Goal: Task Accomplishment & Management: Complete application form

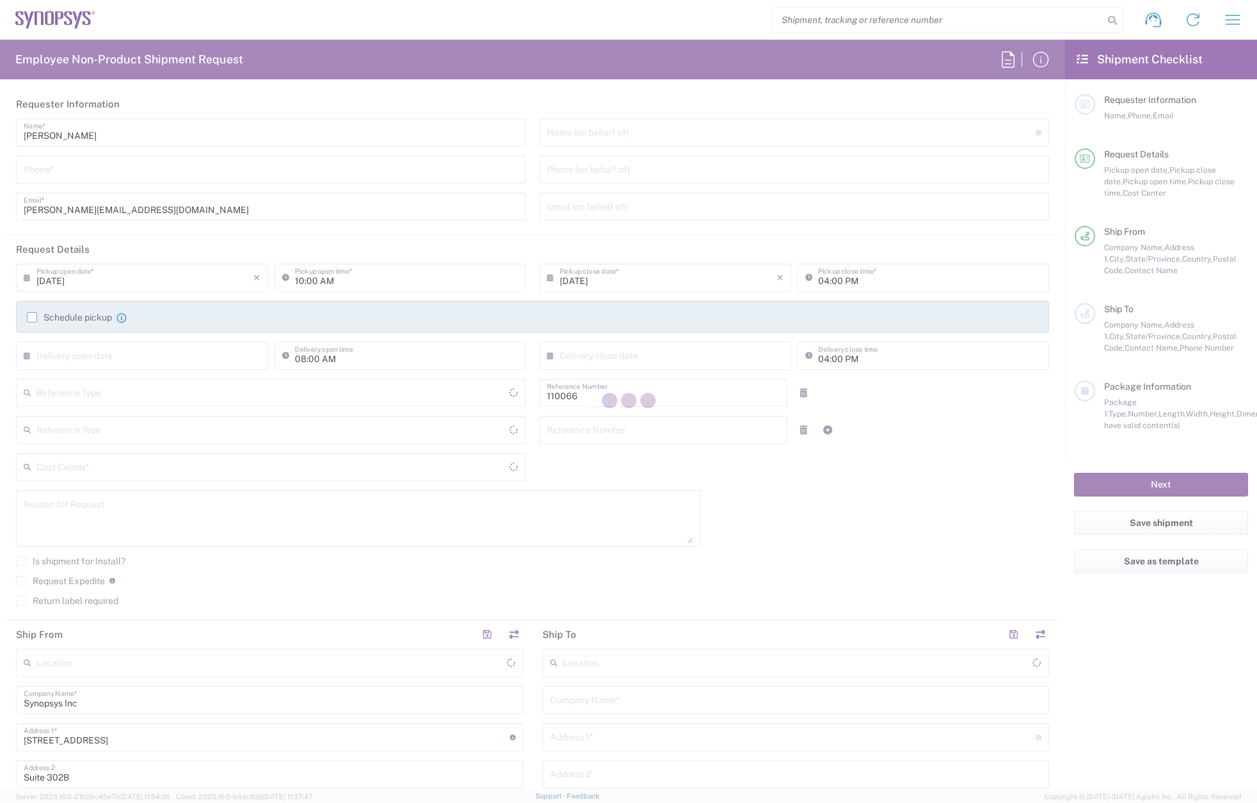
type input "Department"
type input "[US_STATE]"
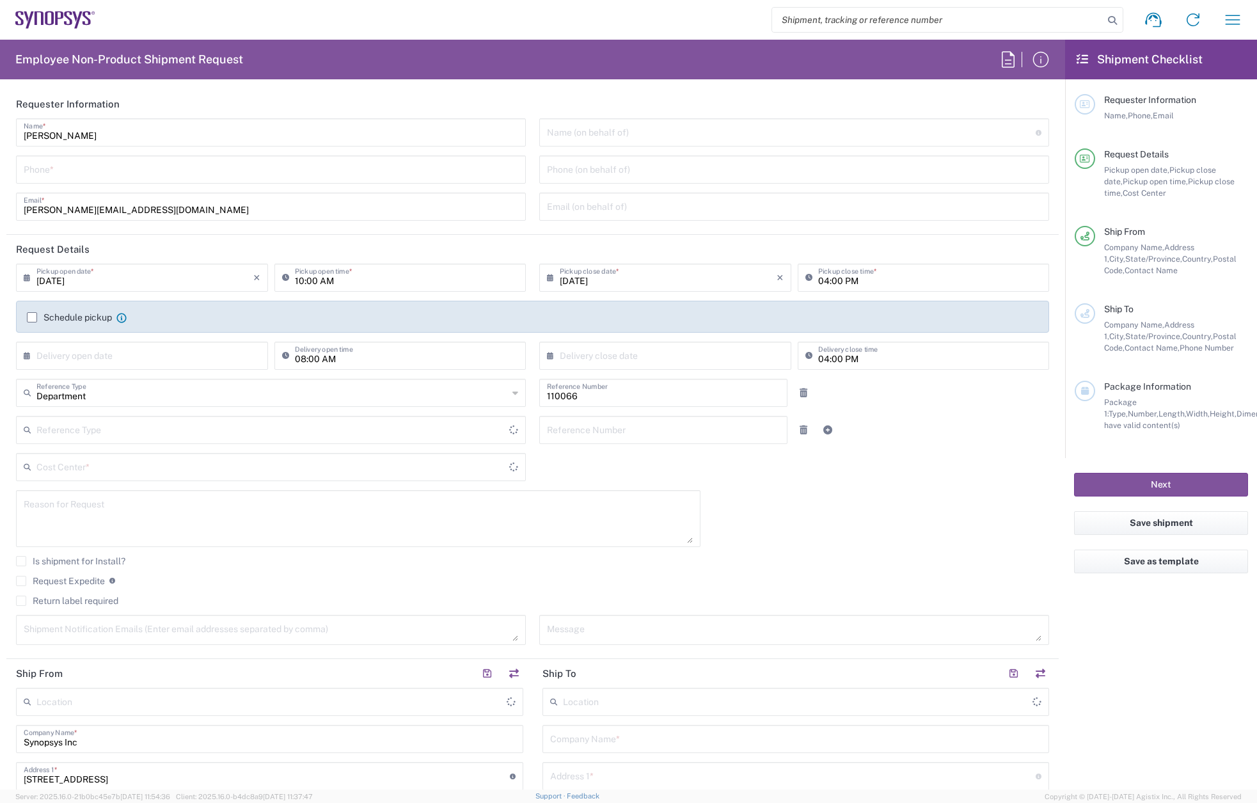
type input "Delivered at Place"
type input "[GEOGRAPHIC_DATA]"
type input "US01, CIO, IT, ESS2 110066"
type input "[GEOGRAPHIC_DATA]"
click at [1237, 21] on icon "button" at bounding box center [1233, 20] width 20 height 20
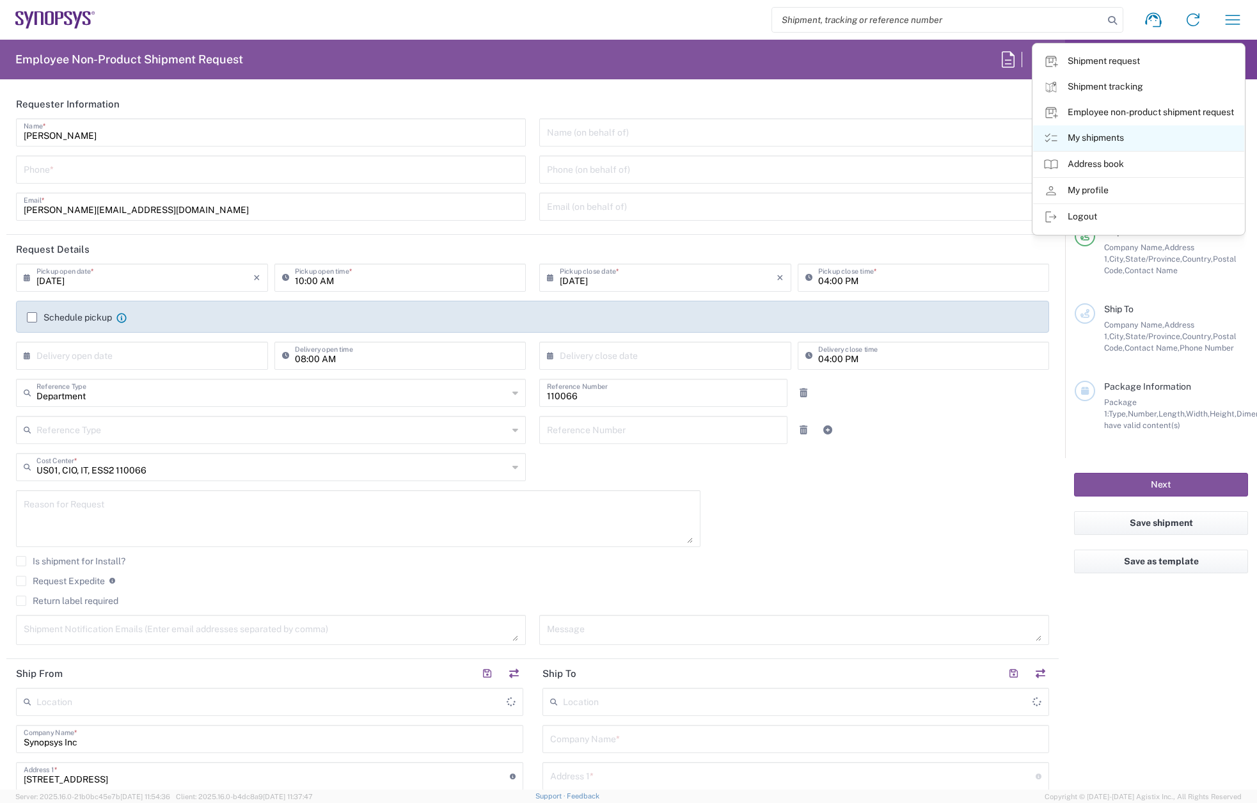
click at [1144, 137] on link "My shipments" at bounding box center [1138, 138] width 211 height 26
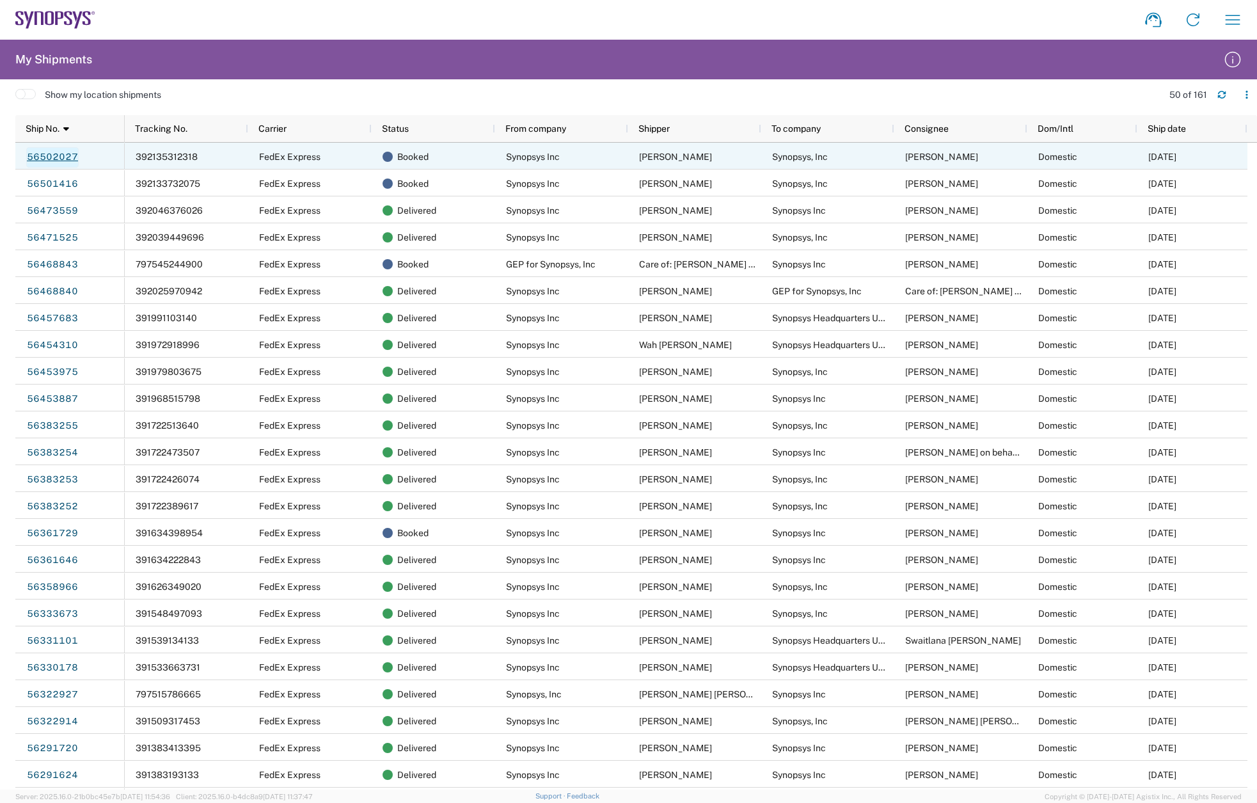
click at [73, 158] on link "56502027" at bounding box center [52, 157] width 52 height 20
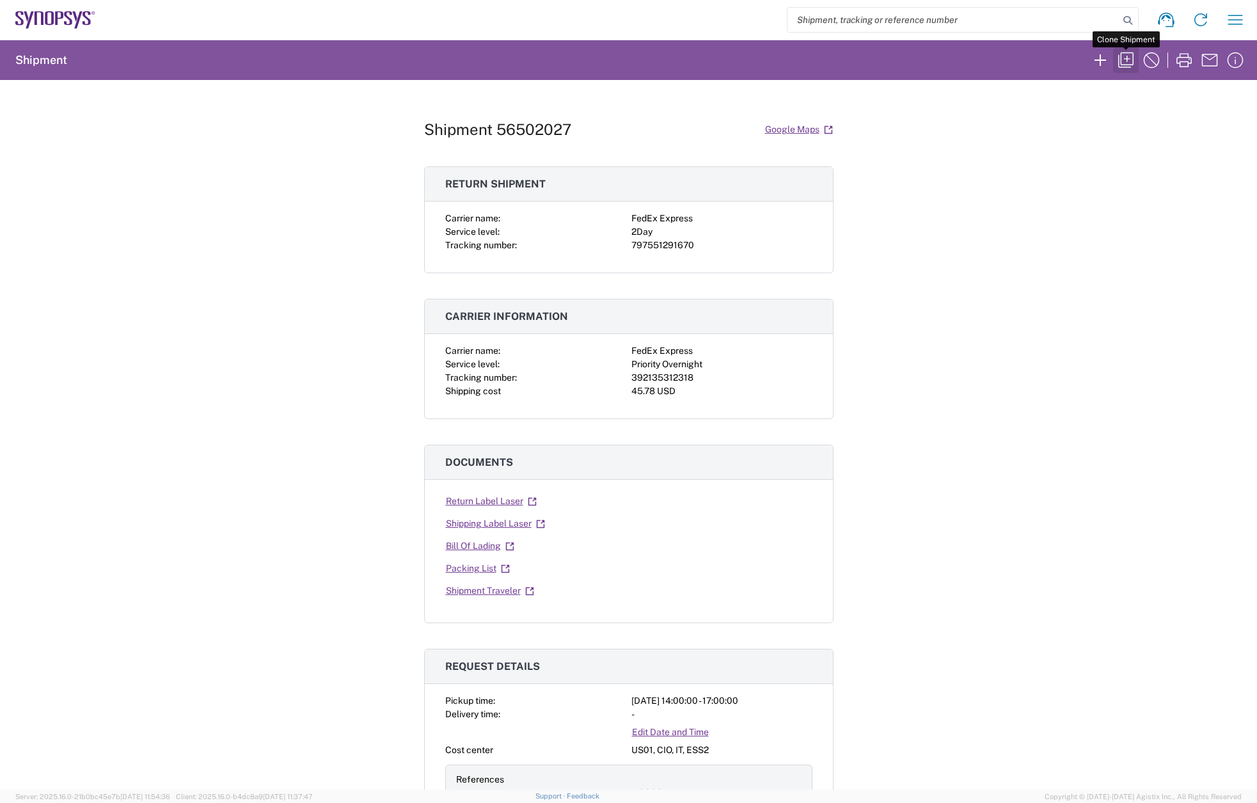
click at [1129, 62] on icon "button" at bounding box center [1126, 60] width 20 height 20
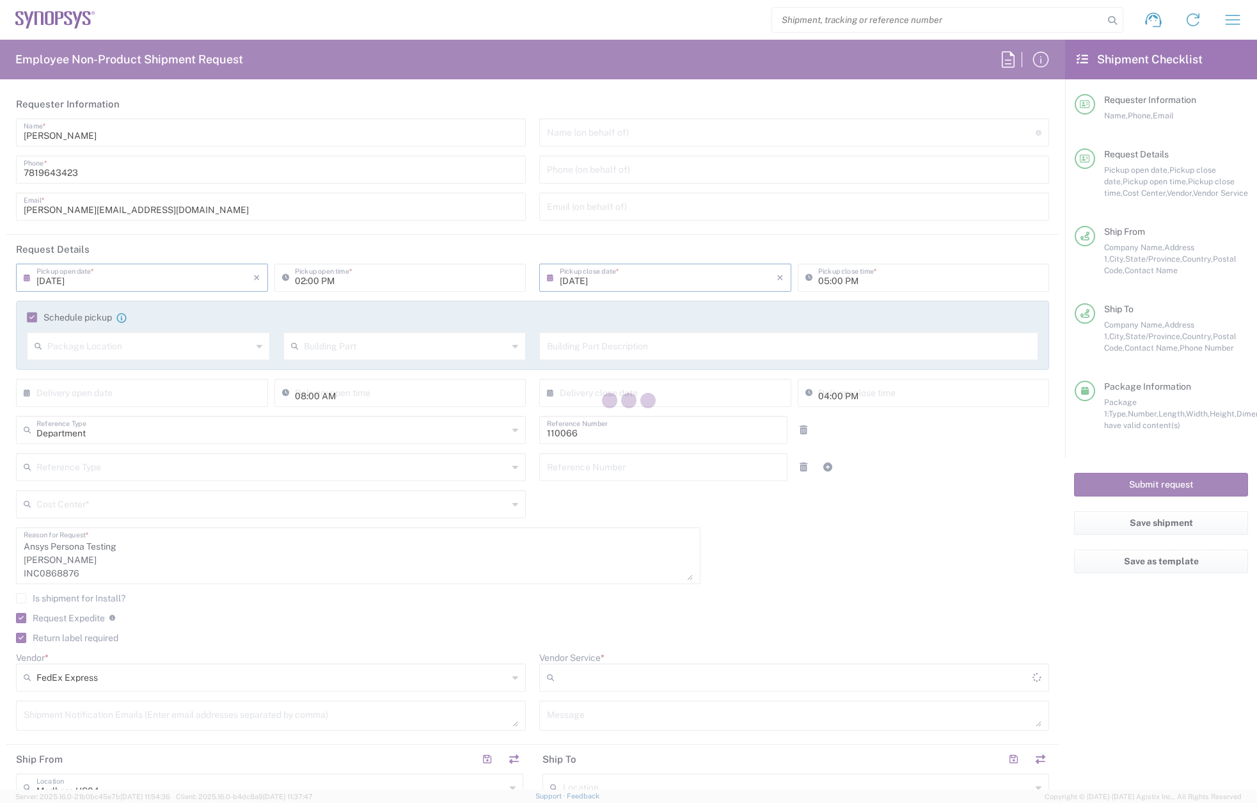
type input "US01, CIO, IT, ESS2 110066"
type input "Large Box"
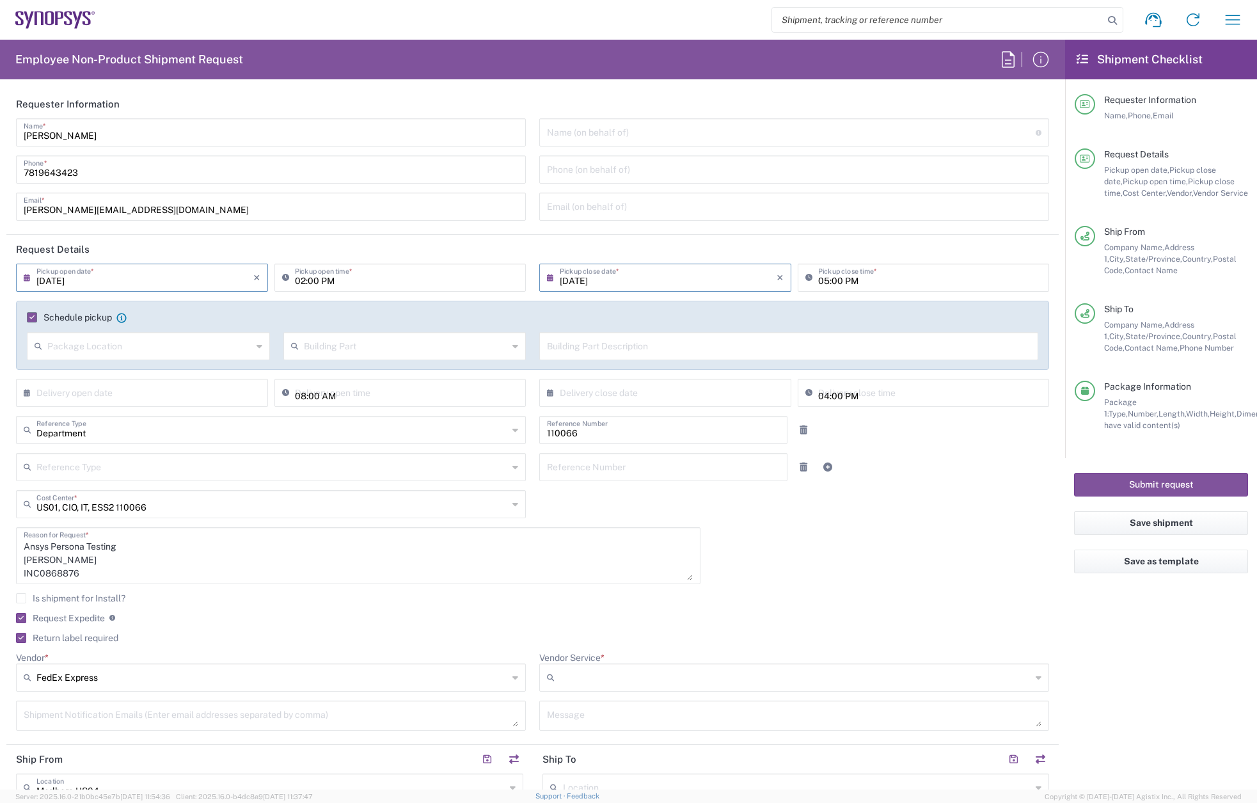
type input "2Day"
click at [155, 279] on input "[DATE]" at bounding box center [144, 276] width 217 height 22
click at [569, 235] on header "Request Details" at bounding box center [532, 249] width 1052 height 29
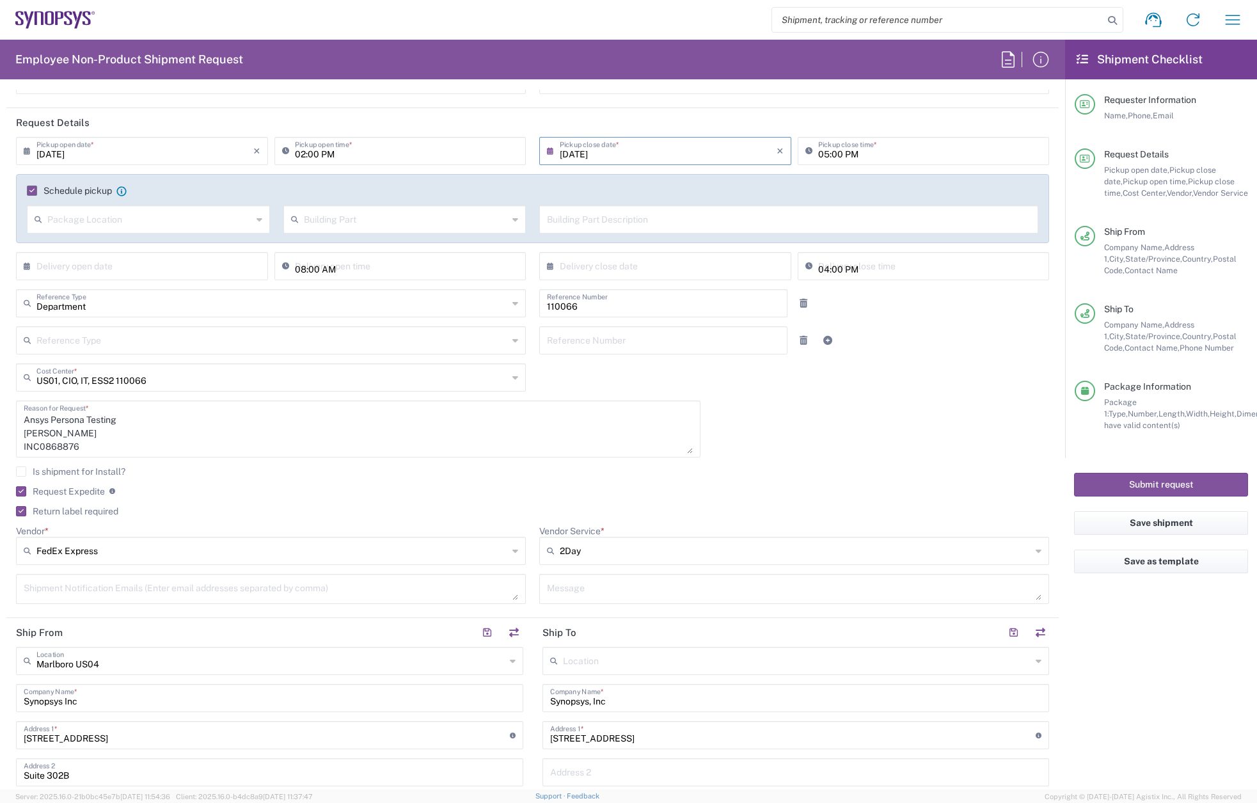
scroll to position [128, 0]
click at [112, 437] on textarea "Ansys Persona Testing [PERSON_NAME] INC0868876" at bounding box center [358, 427] width 669 height 49
drag, startPoint x: 106, startPoint y: 434, endPoint x: -4, endPoint y: 426, distance: 110.3
click at [0, 426] on html "Shipment request Shipment tracking Employee non-product shipment request My shi…" at bounding box center [628, 401] width 1257 height 803
paste textarea "INC0868885"
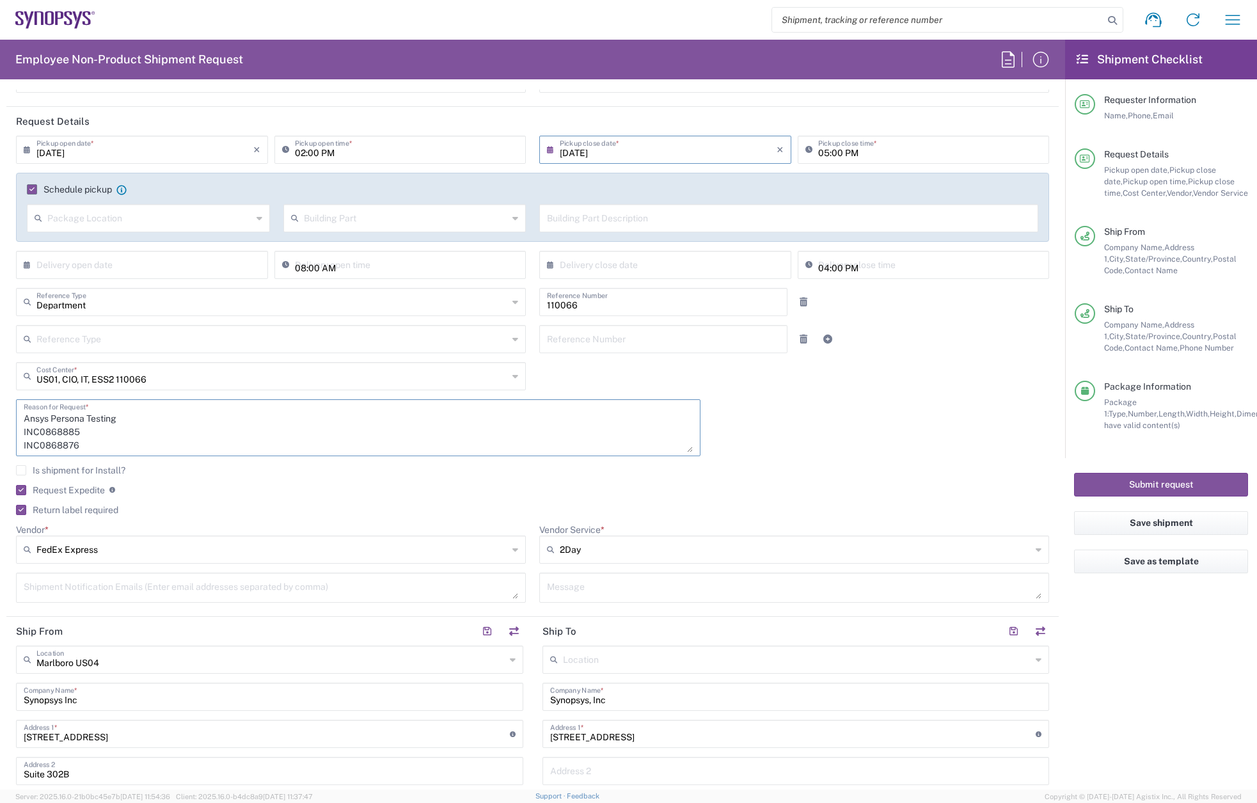
drag, startPoint x: 56, startPoint y: 447, endPoint x: 24, endPoint y: 446, distance: 32.7
click at [24, 446] on textarea "Ansys Persona Testing INC0868885 INC0868876" at bounding box center [358, 427] width 669 height 49
paste textarea "[PERSON_NAME]"
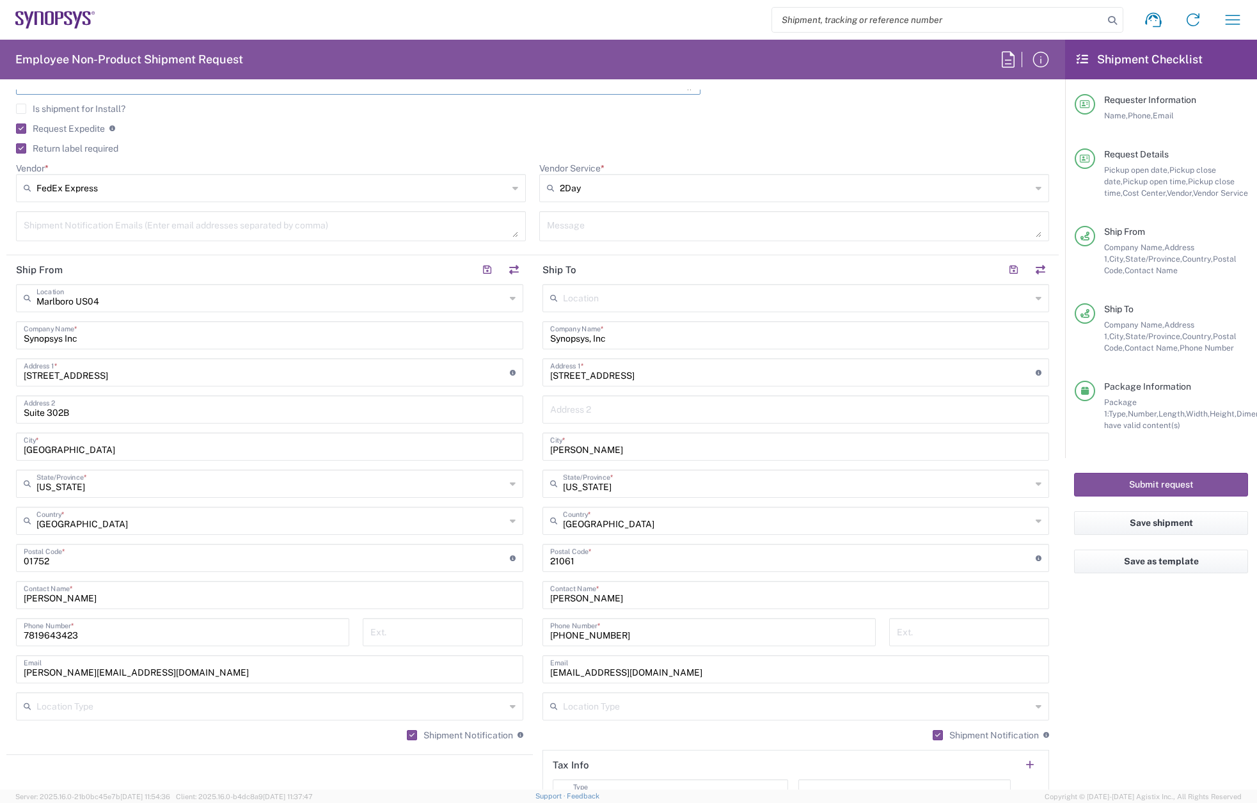
scroll to position [512, 0]
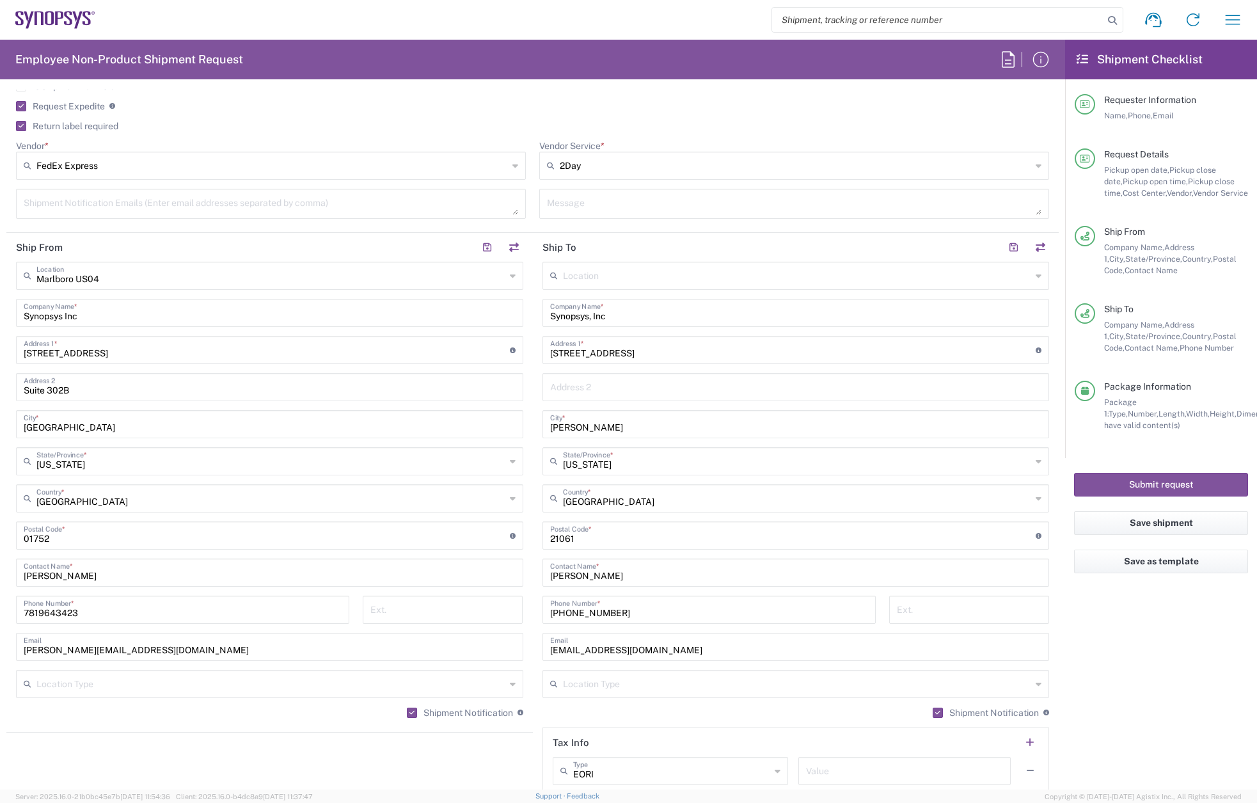
type textarea "Ansys Persona Testing INC0868885 [PERSON_NAME]"
click at [587, 22] on div "Shipment request Shipment tracking Employee non-product shipment request My shi…" at bounding box center [673, 19] width 1157 height 31
drag, startPoint x: 643, startPoint y: 352, endPoint x: 503, endPoint y: 351, distance: 140.1
click at [503, 351] on div "Ship From [GEOGRAPHIC_DATA] [GEOGRAPHIC_DATA] Location [GEOGRAPHIC_DATA] [GEOGR…" at bounding box center [532, 518] width 1052 height 571
paste input "[STREET_ADDRESS][US_STATE]"
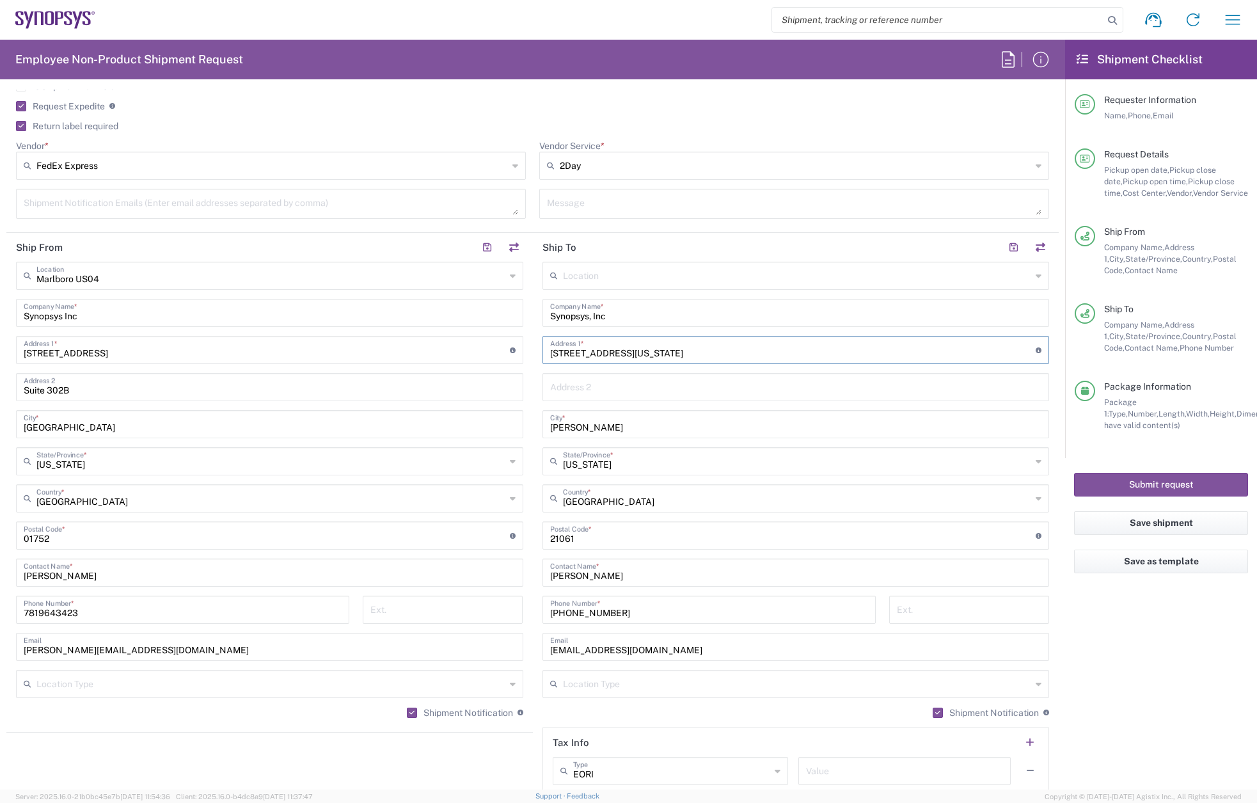
type input "[STREET_ADDRESS][US_STATE]"
drag, startPoint x: 622, startPoint y: 431, endPoint x: 532, endPoint y: 433, distance: 89.6
click at [533, 433] on main "Location [GEOGRAPHIC_DATA] DE04 Agrate Brianza IT01 [GEOGRAPHIC_DATA] DE02 [GEO…" at bounding box center [796, 530] width 526 height 537
paste input "[GEOGRAPHIC_DATA]"
type input "[GEOGRAPHIC_DATA]"
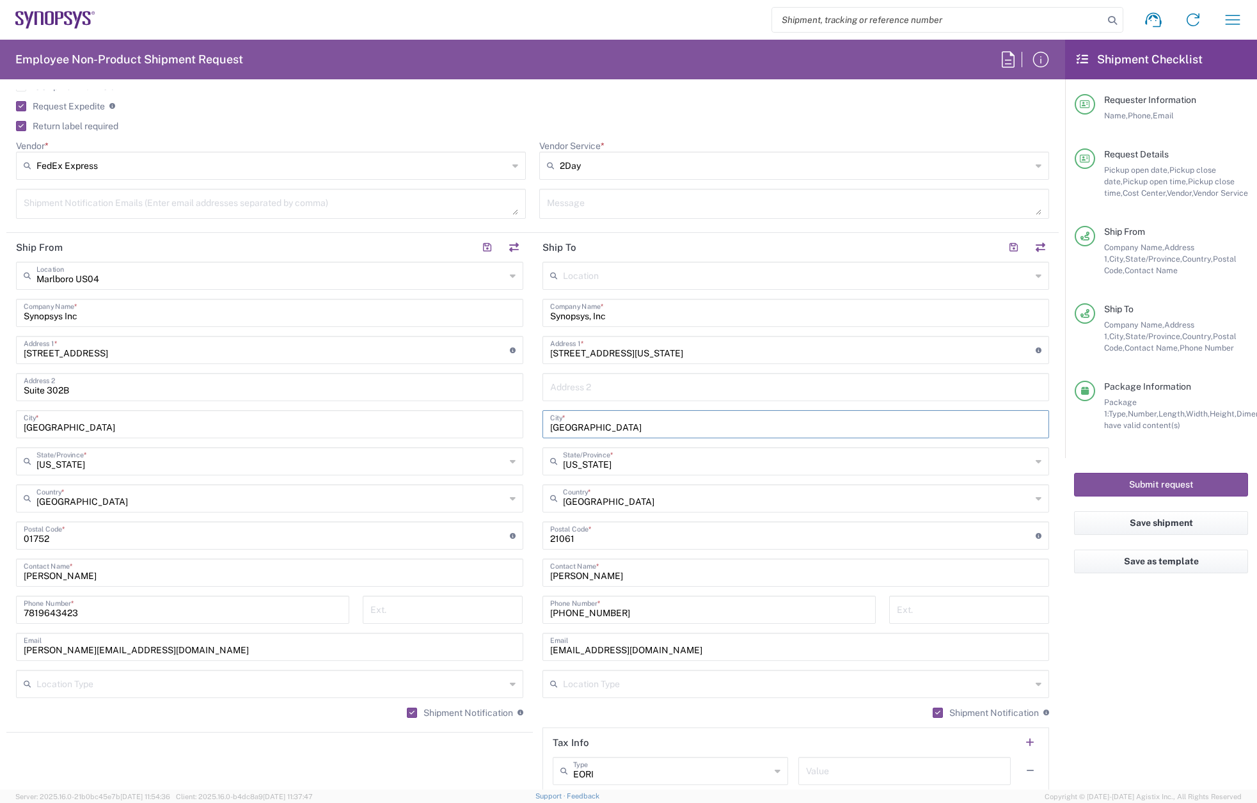
drag, startPoint x: 608, startPoint y: 423, endPoint x: 512, endPoint y: 418, distance: 96.7
click at [512, 418] on div "Ship From [GEOGRAPHIC_DATA] [GEOGRAPHIC_DATA] Location [GEOGRAPHIC_DATA] [GEOGR…" at bounding box center [532, 518] width 1052 height 571
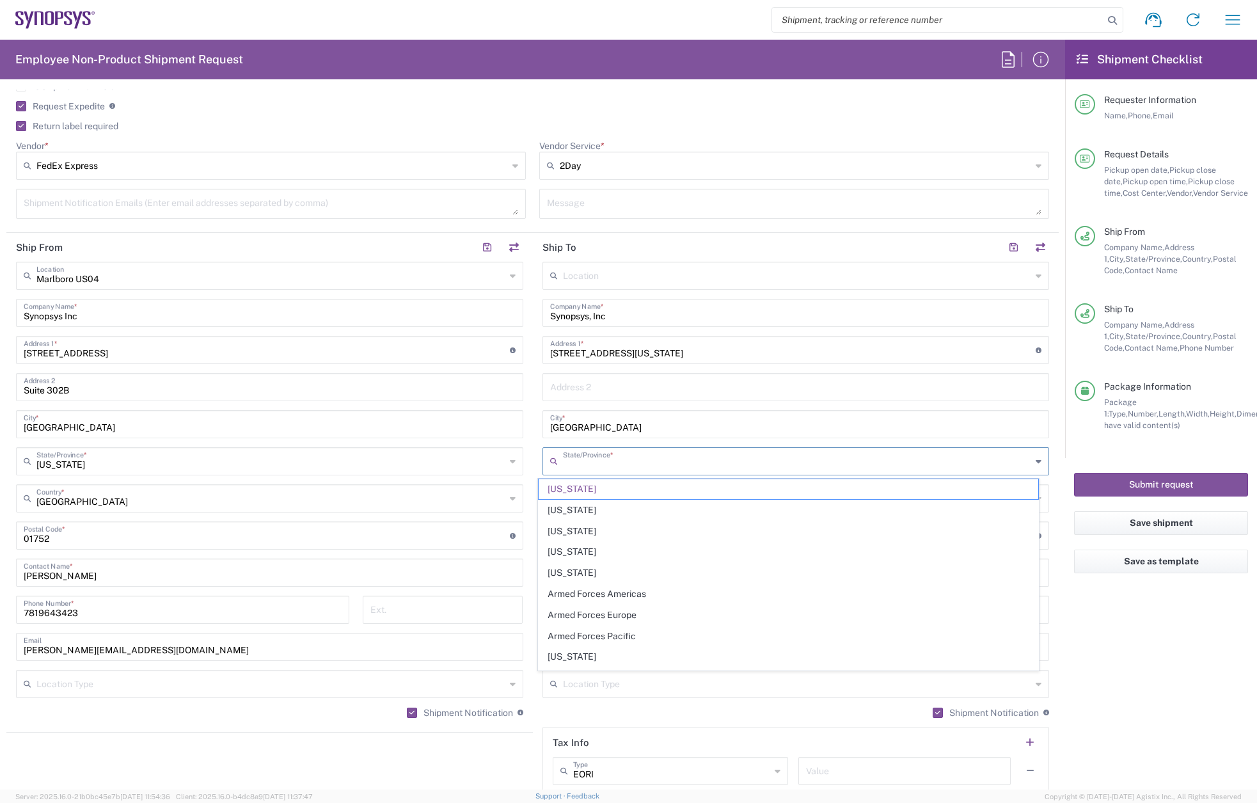
drag, startPoint x: 592, startPoint y: 468, endPoint x: 507, endPoint y: 464, distance: 84.5
click at [507, 464] on div "Ship From [GEOGRAPHIC_DATA] [GEOGRAPHIC_DATA] Location [GEOGRAPHIC_DATA] [GEOGR…" at bounding box center [532, 518] width 1052 height 571
type input "M"
click at [568, 491] on span "[US_STATE]" at bounding box center [789, 489] width 500 height 20
type input "[US_STATE]"
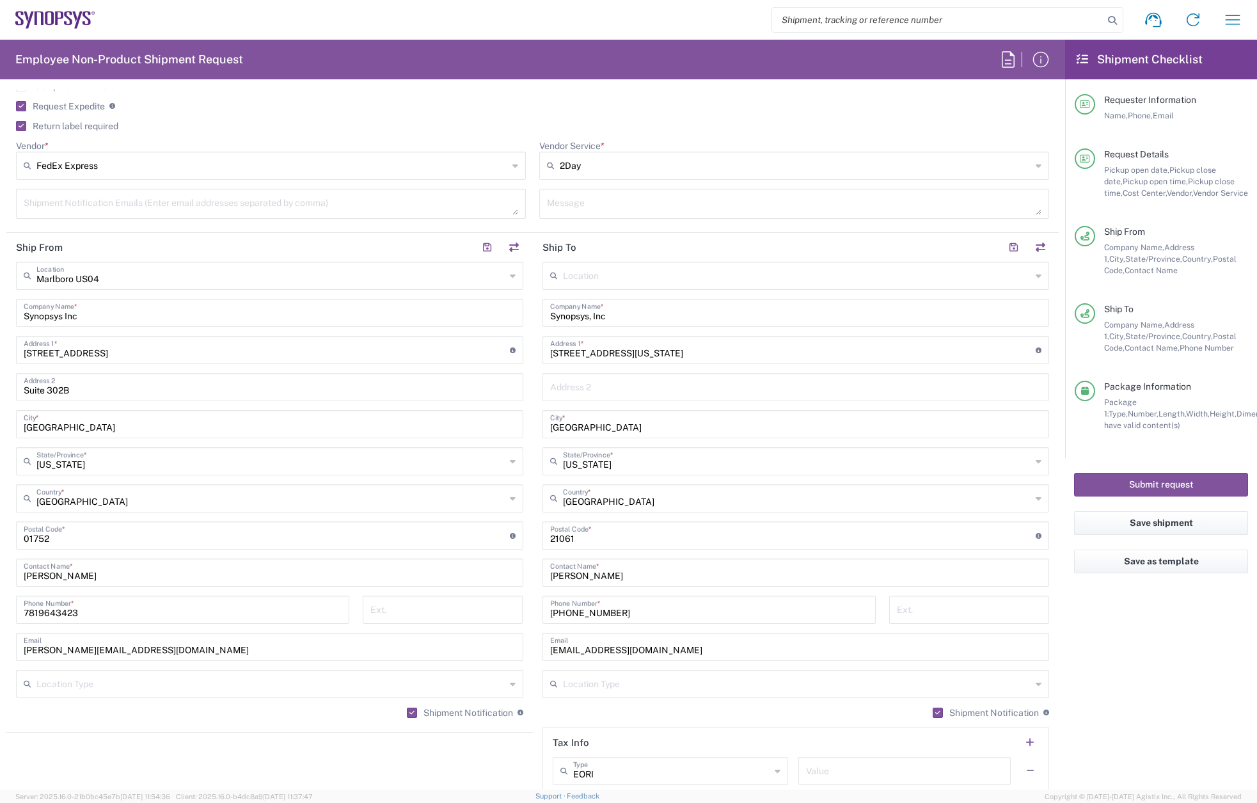
drag, startPoint x: 582, startPoint y: 534, endPoint x: 580, endPoint y: 541, distance: 7.3
click at [581, 534] on input "undefined" at bounding box center [793, 534] width 486 height 22
drag, startPoint x: 580, startPoint y: 541, endPoint x: 523, endPoint y: 534, distance: 58.0
click at [523, 534] on div "Ship From [GEOGRAPHIC_DATA] [GEOGRAPHIC_DATA] Location [GEOGRAPHIC_DATA] [GEOGR…" at bounding box center [532, 518] width 1052 height 571
paste input "15401"
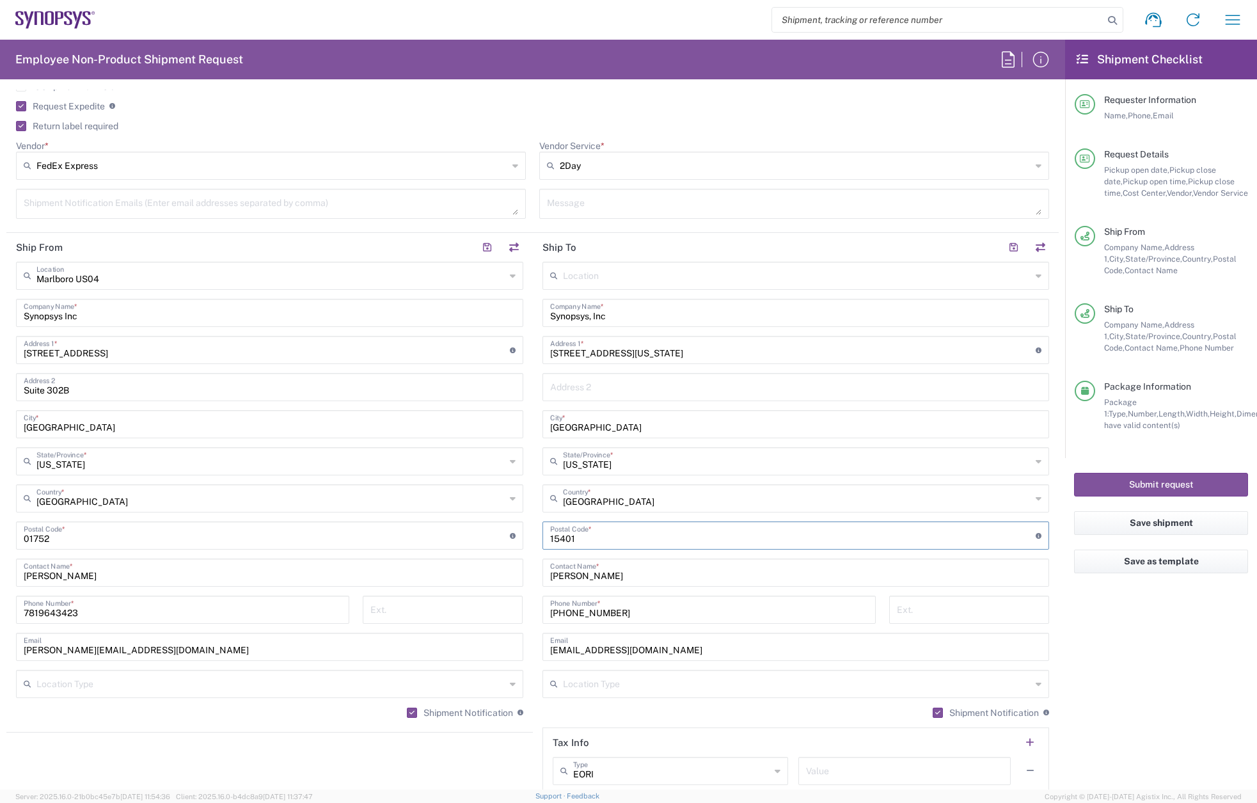
type input "15401"
click at [619, 570] on input "[PERSON_NAME]" at bounding box center [796, 571] width 492 height 22
drag, startPoint x: 538, startPoint y: 569, endPoint x: 519, endPoint y: 568, distance: 18.6
click at [521, 568] on div "Ship From [GEOGRAPHIC_DATA] [GEOGRAPHIC_DATA] Location [GEOGRAPHIC_DATA] [GEOGR…" at bounding box center [532, 518] width 1052 height 571
type input "[PERSON_NAME]"
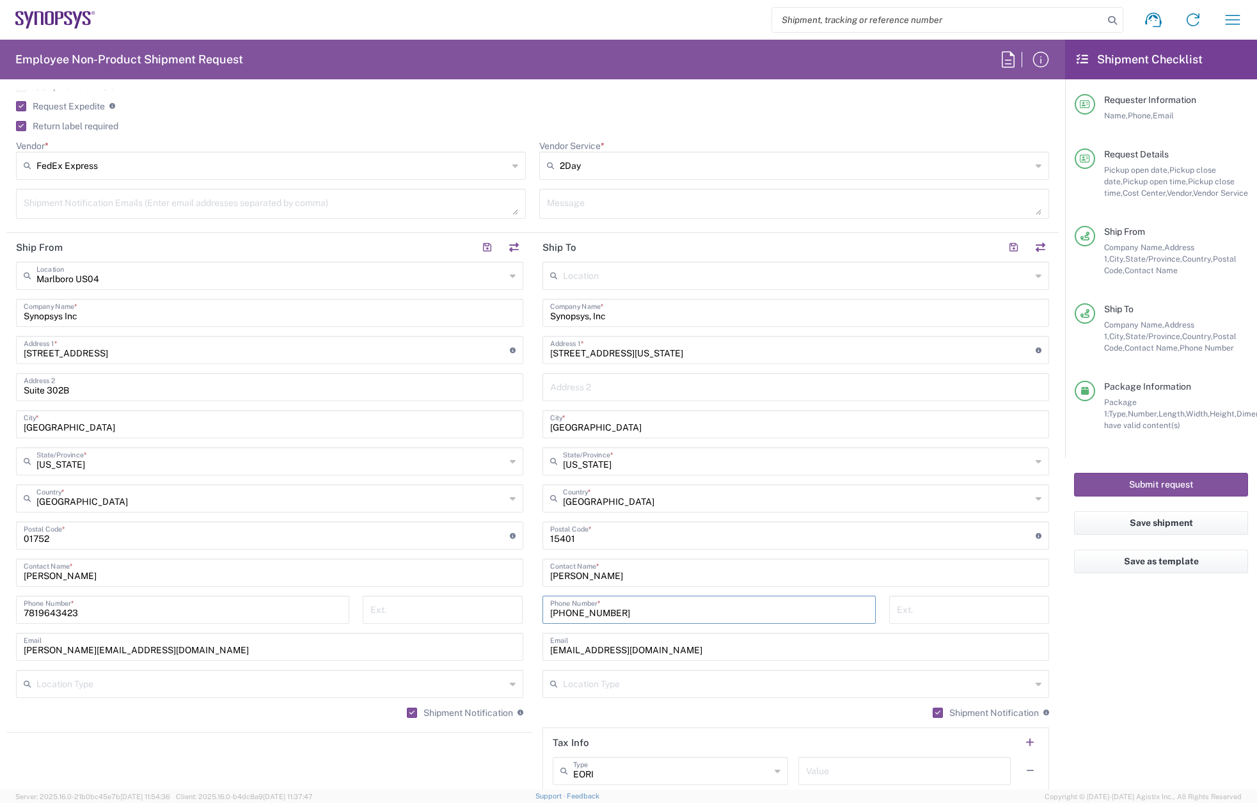
drag, startPoint x: 625, startPoint y: 615, endPoint x: 502, endPoint y: 614, distance: 123.5
click at [503, 614] on div "Ship From [GEOGRAPHIC_DATA] [GEOGRAPHIC_DATA] Location [GEOGRAPHIC_DATA] [GEOGR…" at bounding box center [532, 518] width 1052 height 571
paste input "[PHONE_NUMBER]"
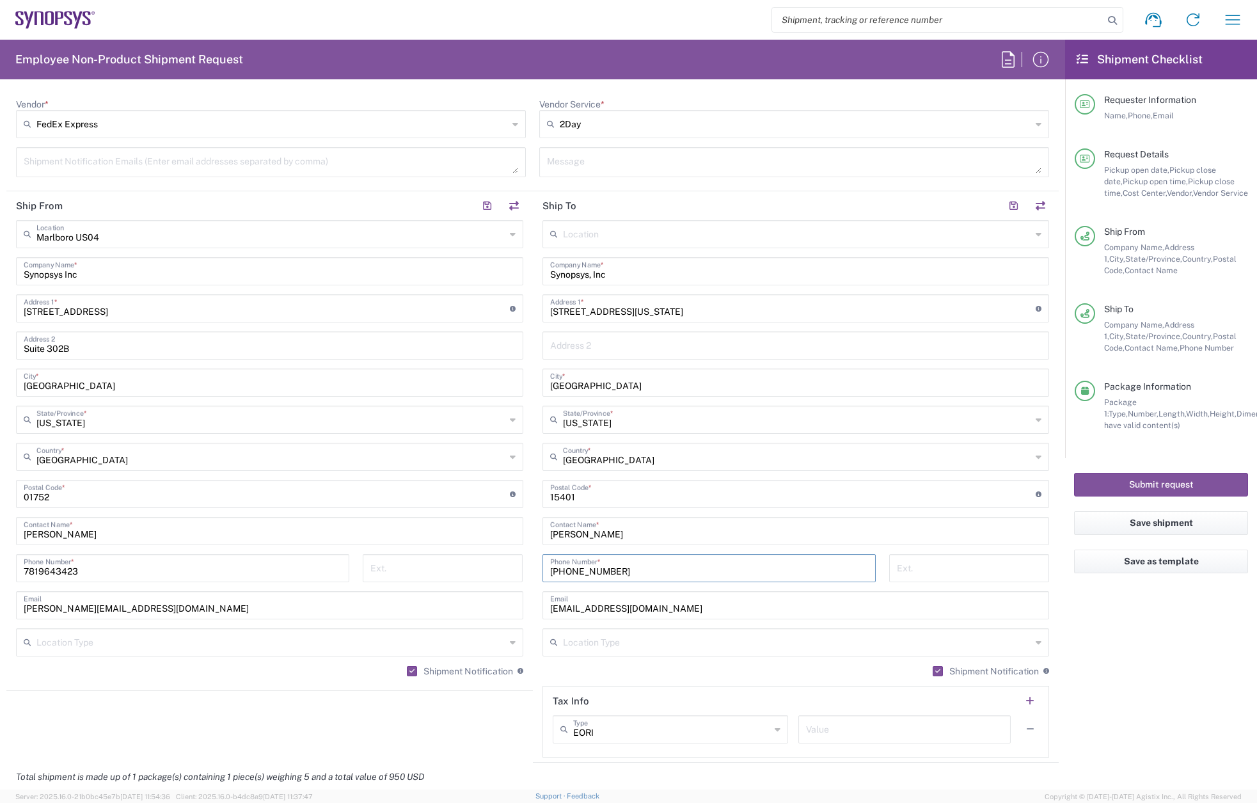
scroll to position [576, 0]
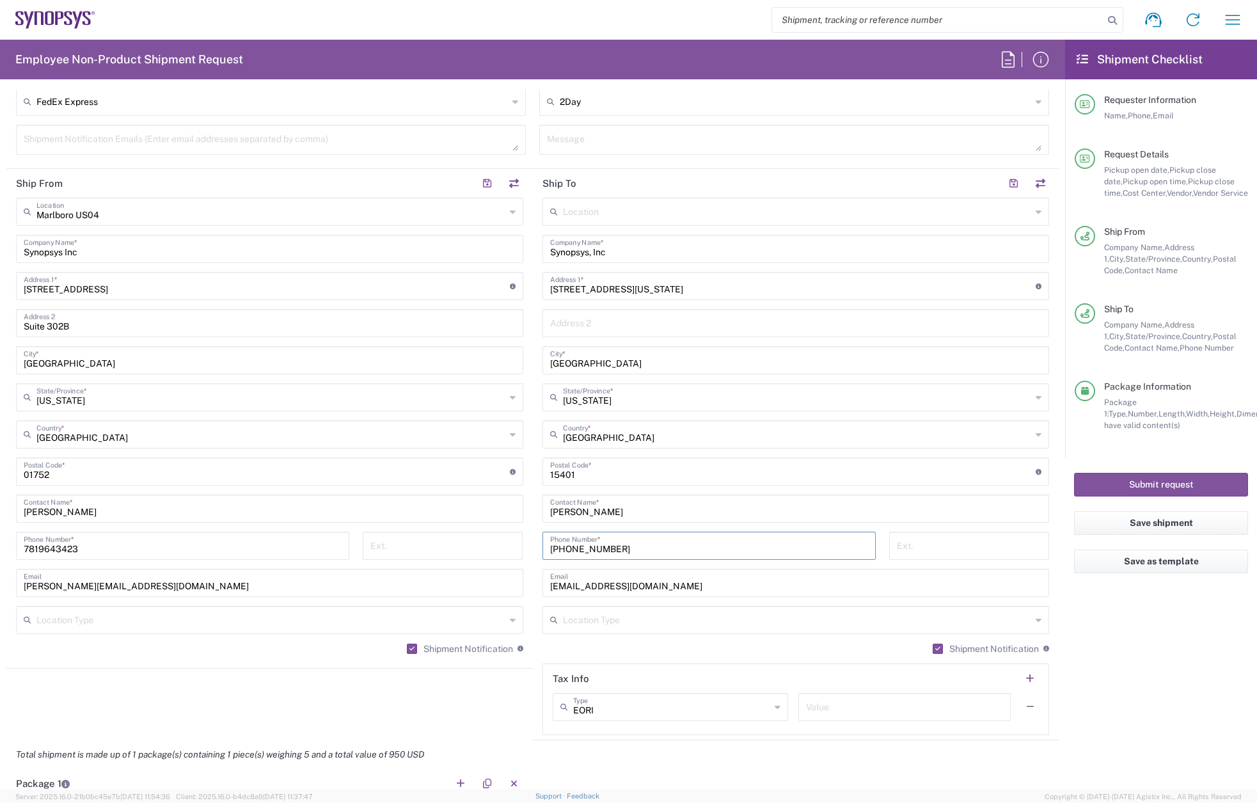
type input "[PHONE_NUMBER]"
drag, startPoint x: 684, startPoint y: 579, endPoint x: 450, endPoint y: 580, distance: 233.5
click at [423, 577] on div "Ship From [GEOGRAPHIC_DATA] [GEOGRAPHIC_DATA] Location [GEOGRAPHIC_DATA] [GEOGR…" at bounding box center [532, 454] width 1052 height 571
paste input "[PERSON_NAME].[PERSON_NAME]"
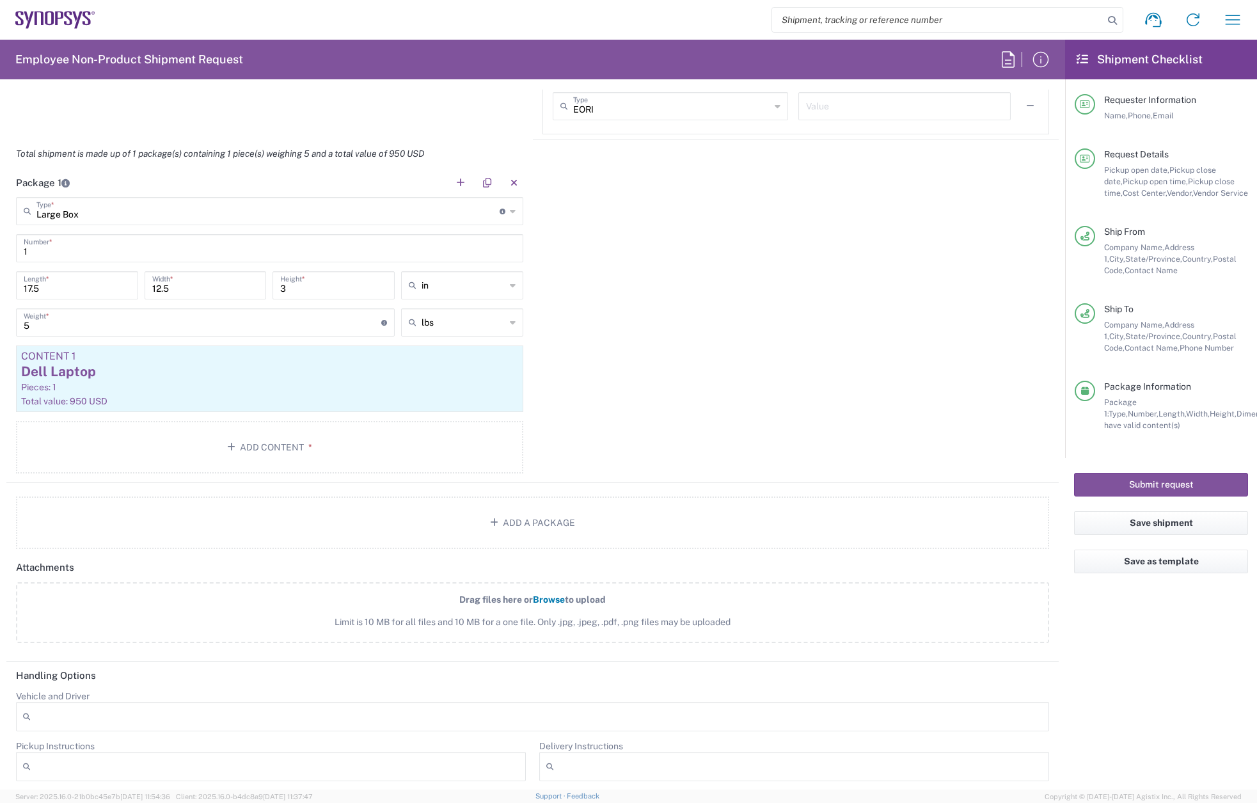
scroll to position [1425, 0]
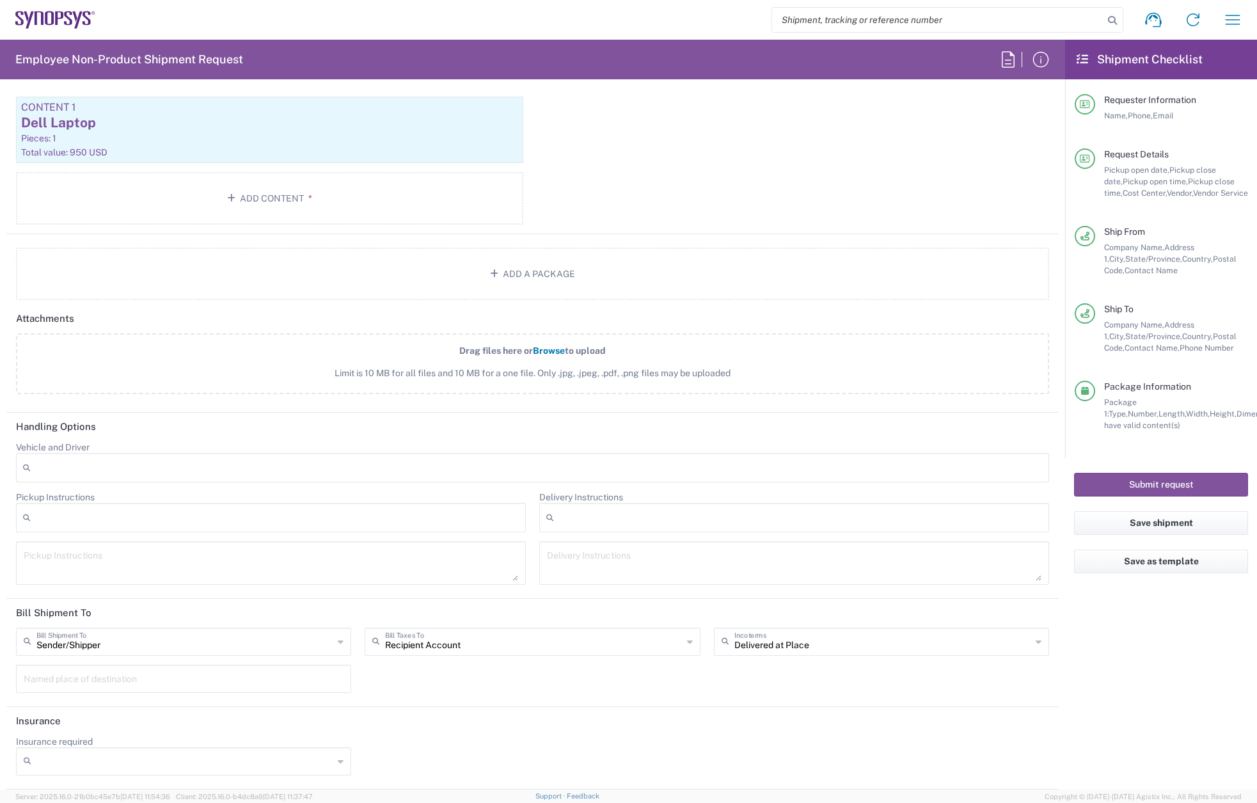
type input "[PERSON_NAME][EMAIL_ADDRESS][PERSON_NAME][DOMAIN_NAME]"
click at [447, 642] on input "text" at bounding box center [533, 640] width 297 height 22
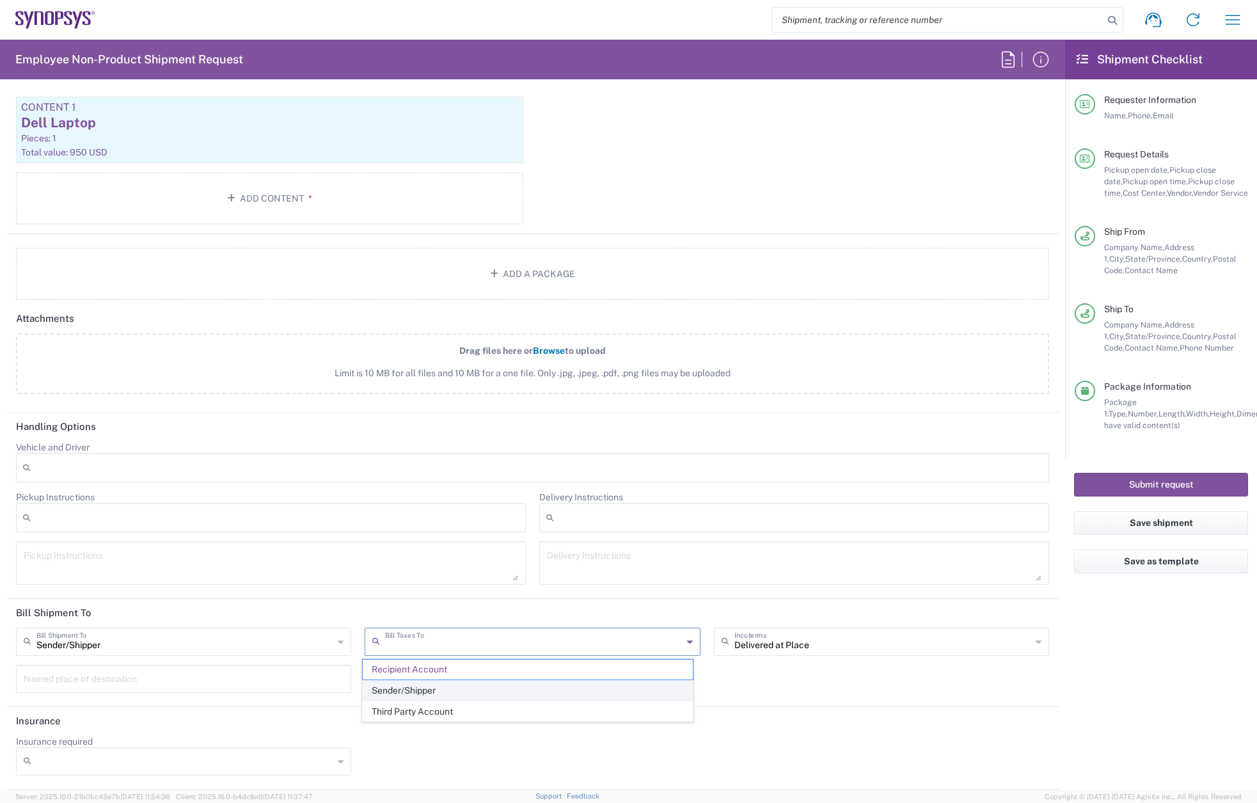
click at [443, 687] on span "Sender/Shipper" at bounding box center [527, 691] width 329 height 20
type input "Sender/Shipper"
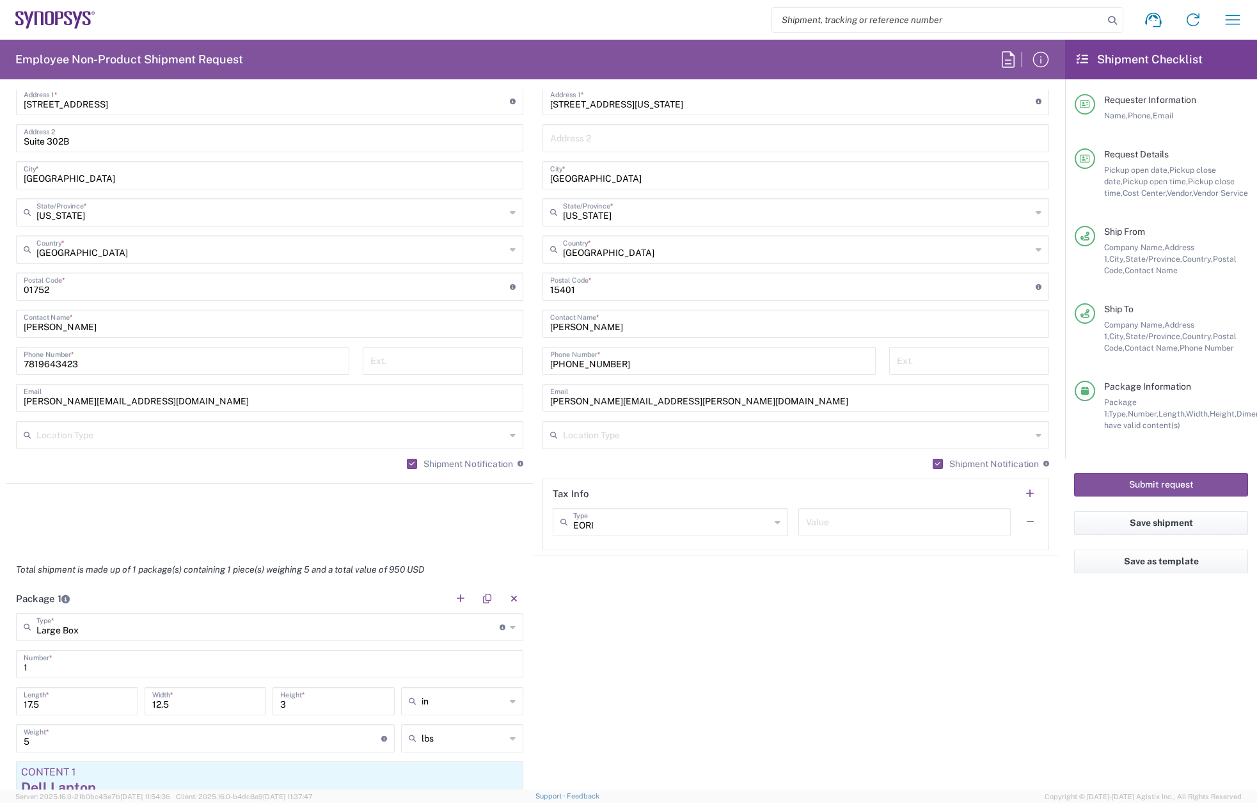
scroll to position [594, 0]
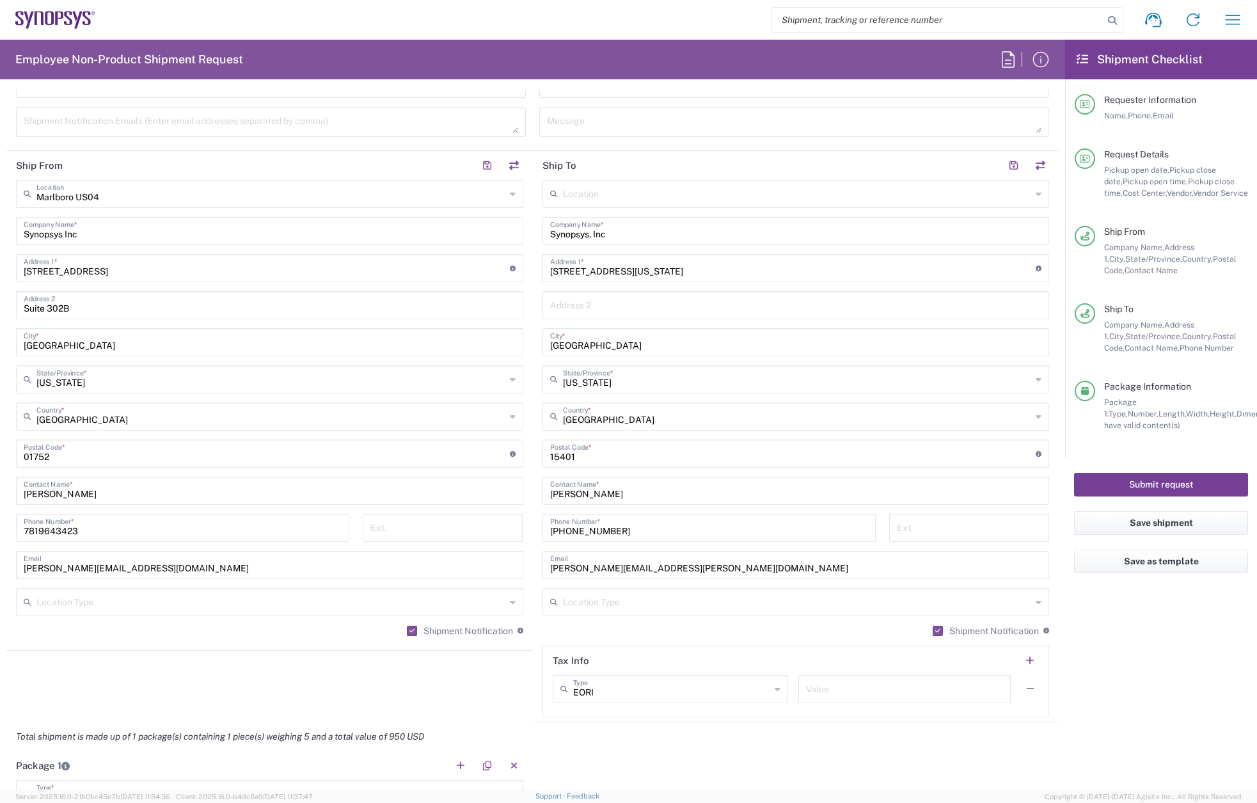
click at [1154, 478] on button "Submit request" at bounding box center [1161, 485] width 174 height 24
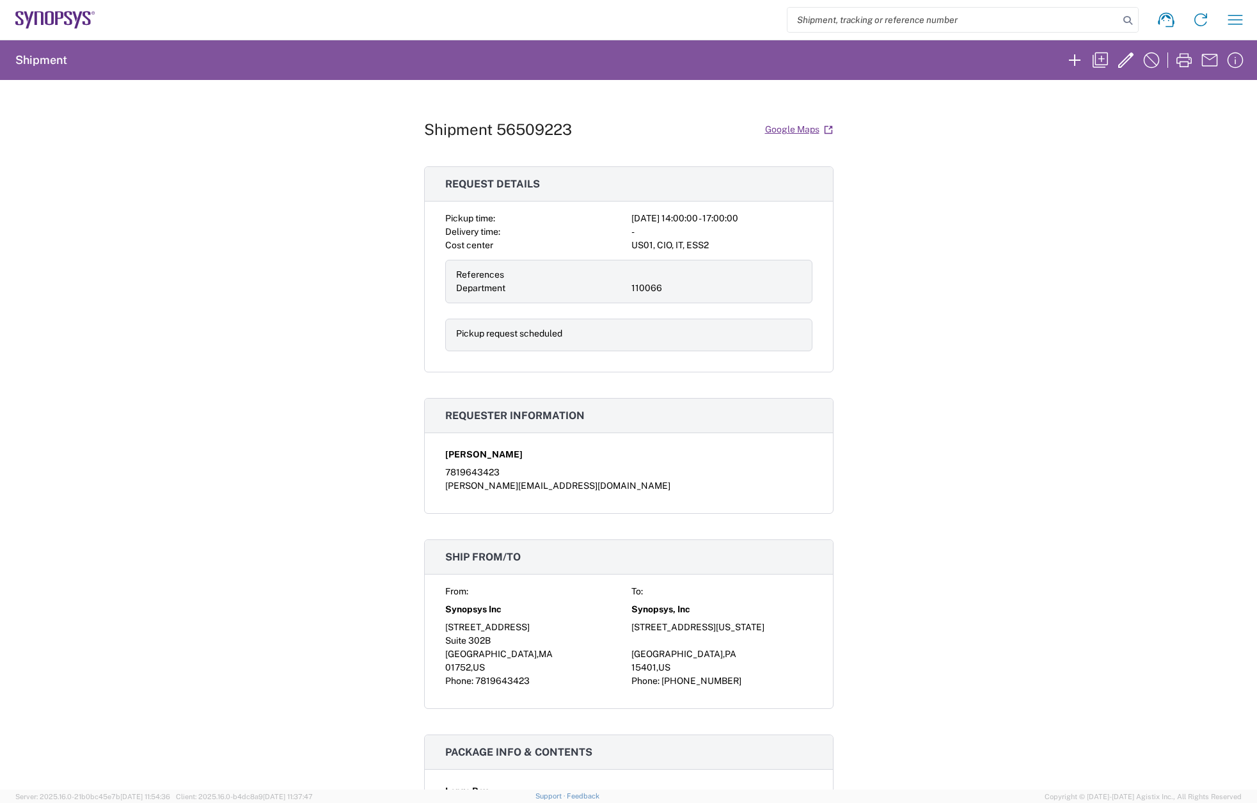
click at [523, 134] on h1 "Shipment 56509223" at bounding box center [498, 129] width 148 height 19
copy h1 "56509223"
click at [1098, 58] on icon "button" at bounding box center [1100, 60] width 20 height 20
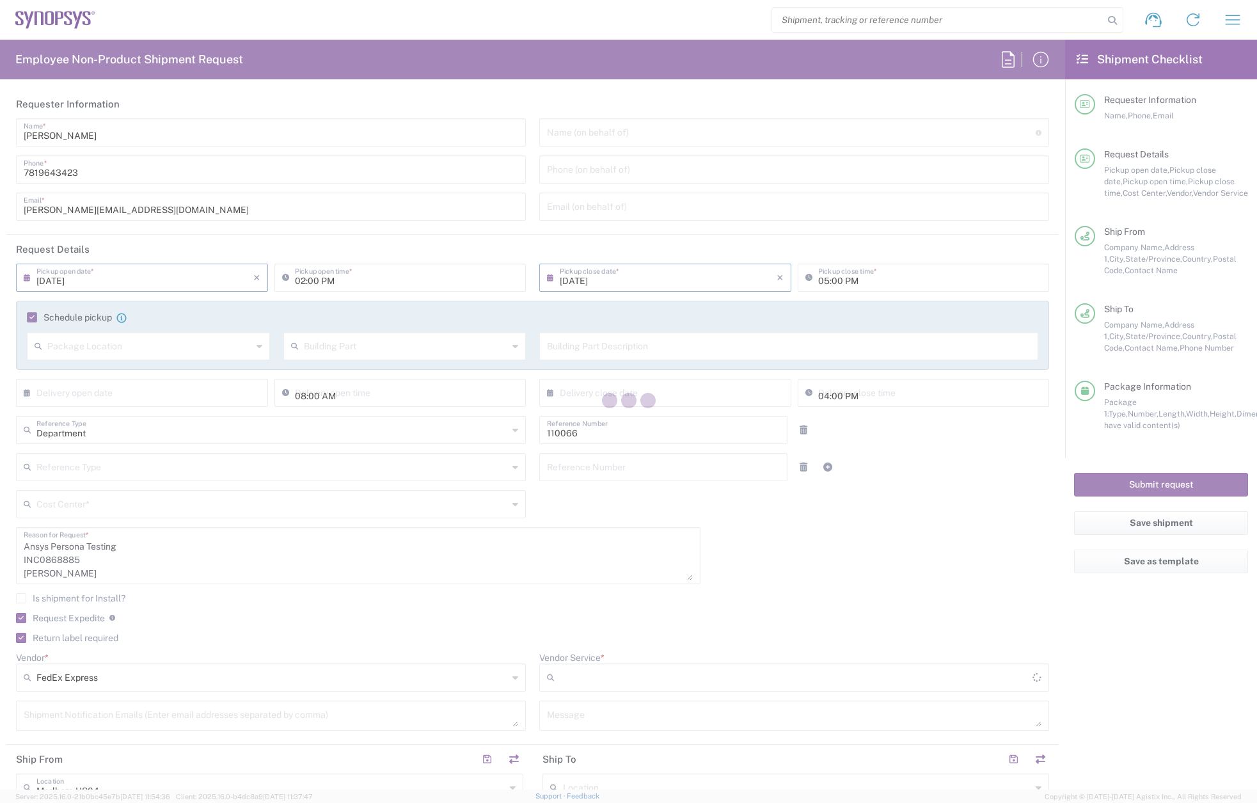
type input "US01, CIO, IT, ESS2 110066"
type input "2Day"
type input "Large Box"
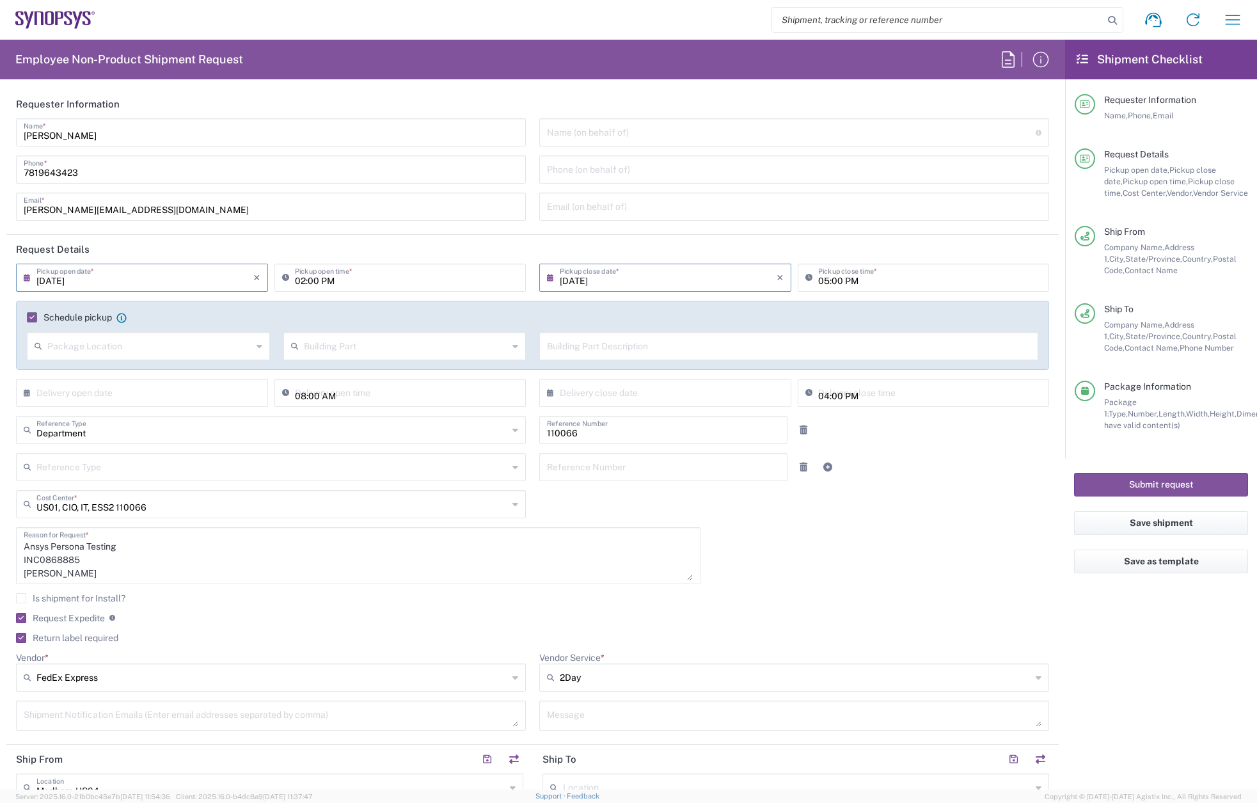
click at [21, 617] on label "Request Expedite" at bounding box center [60, 618] width 89 height 10
click at [19, 618] on input "Request Expedite" at bounding box center [19, 618] width 0 height 0
click at [53, 558] on textarea "Ansys Persona Testing INC0868885 [PERSON_NAME]" at bounding box center [358, 555] width 669 height 49
paste textarea "28"
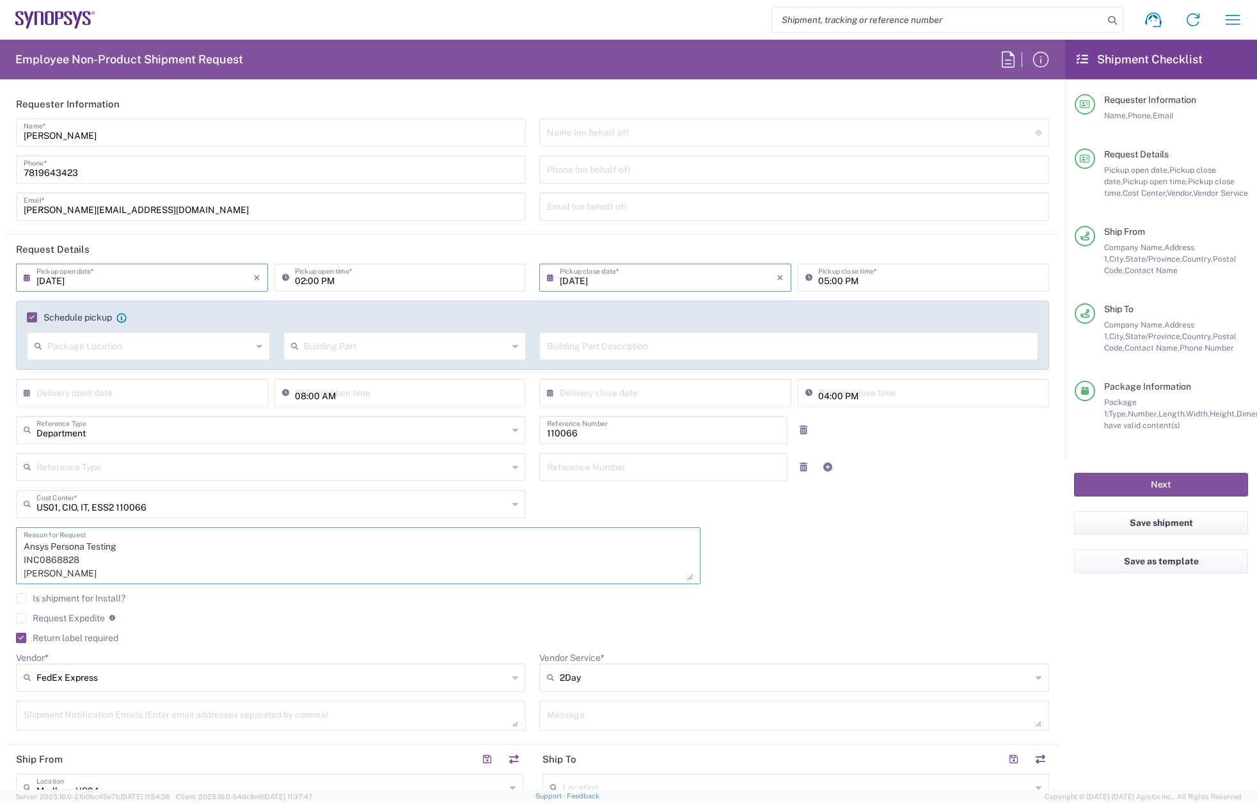
click at [13, 571] on div "Ansys Persona Testing INC0868828 [PERSON_NAME] Reason for Request" at bounding box center [359, 560] width 698 height 66
paste textarea "[PERSON_NAME]"
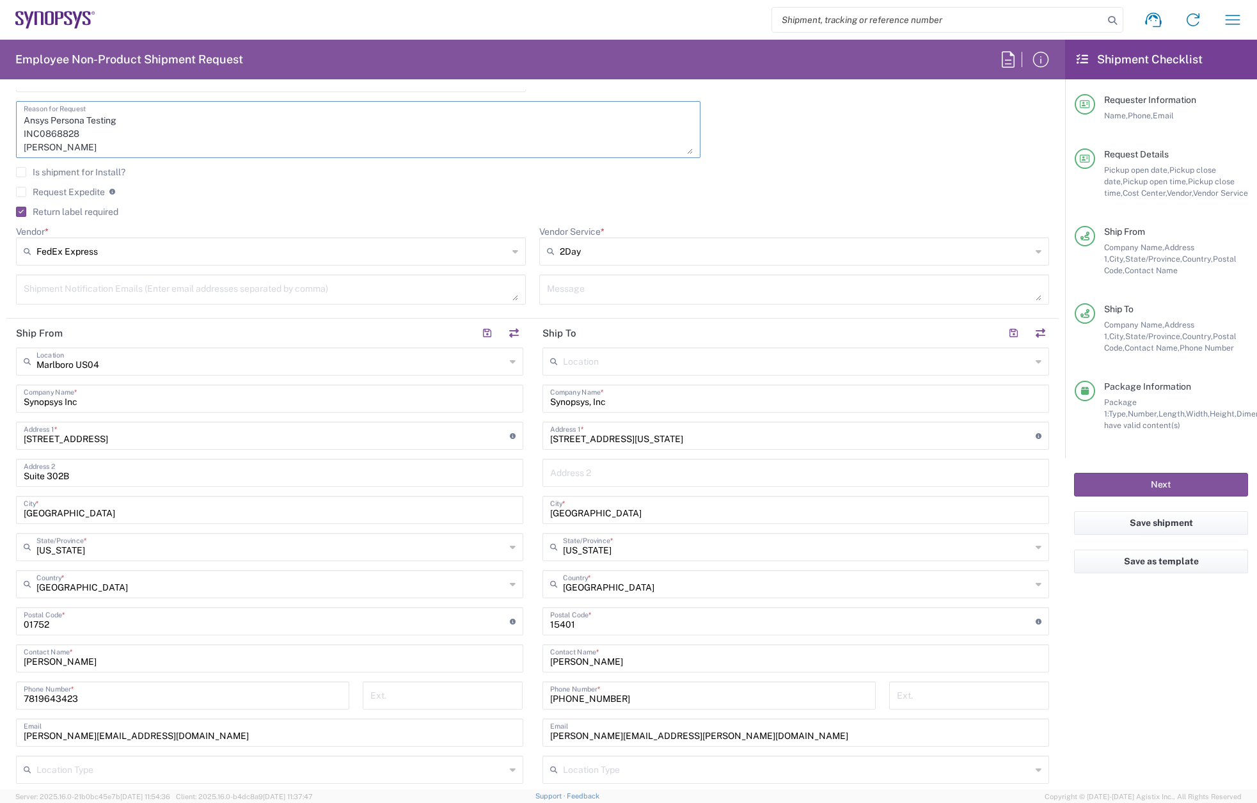
scroll to position [512, 0]
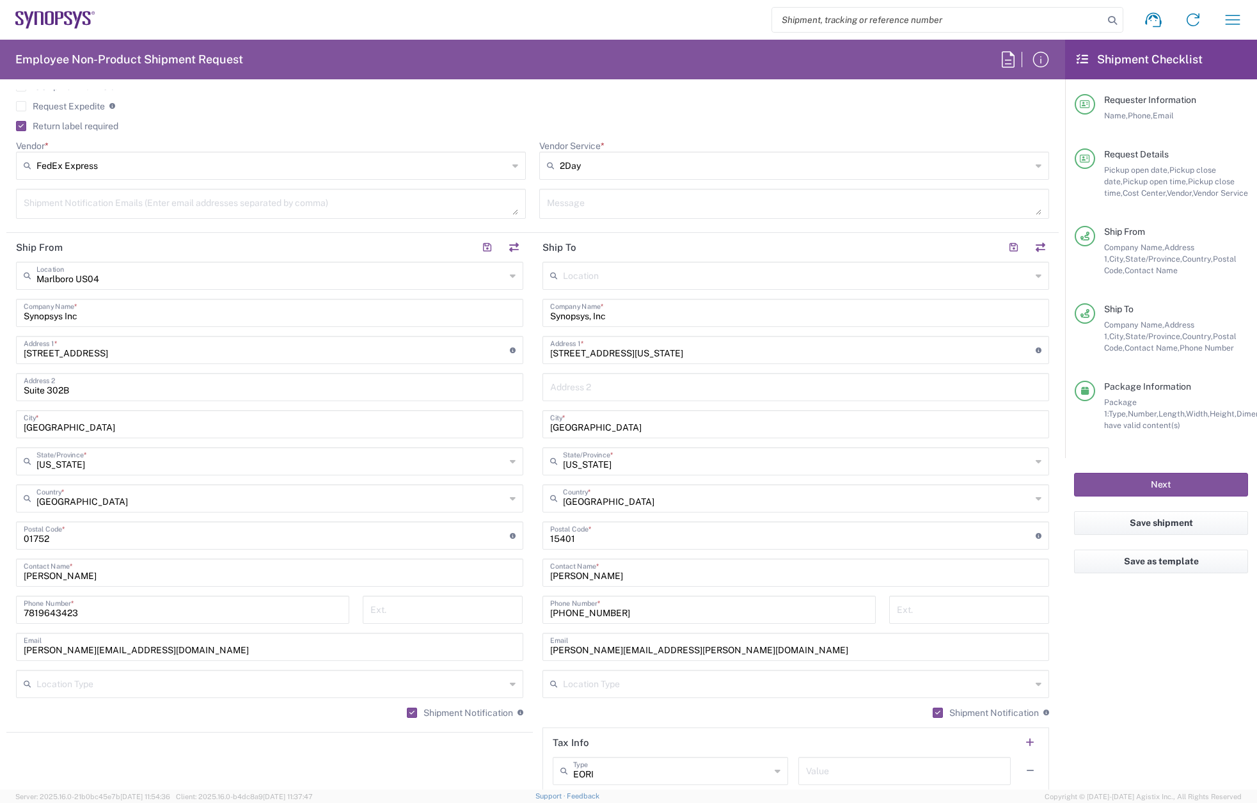
type textarea "Ansys Persona Testing INC0868828 [PERSON_NAME]"
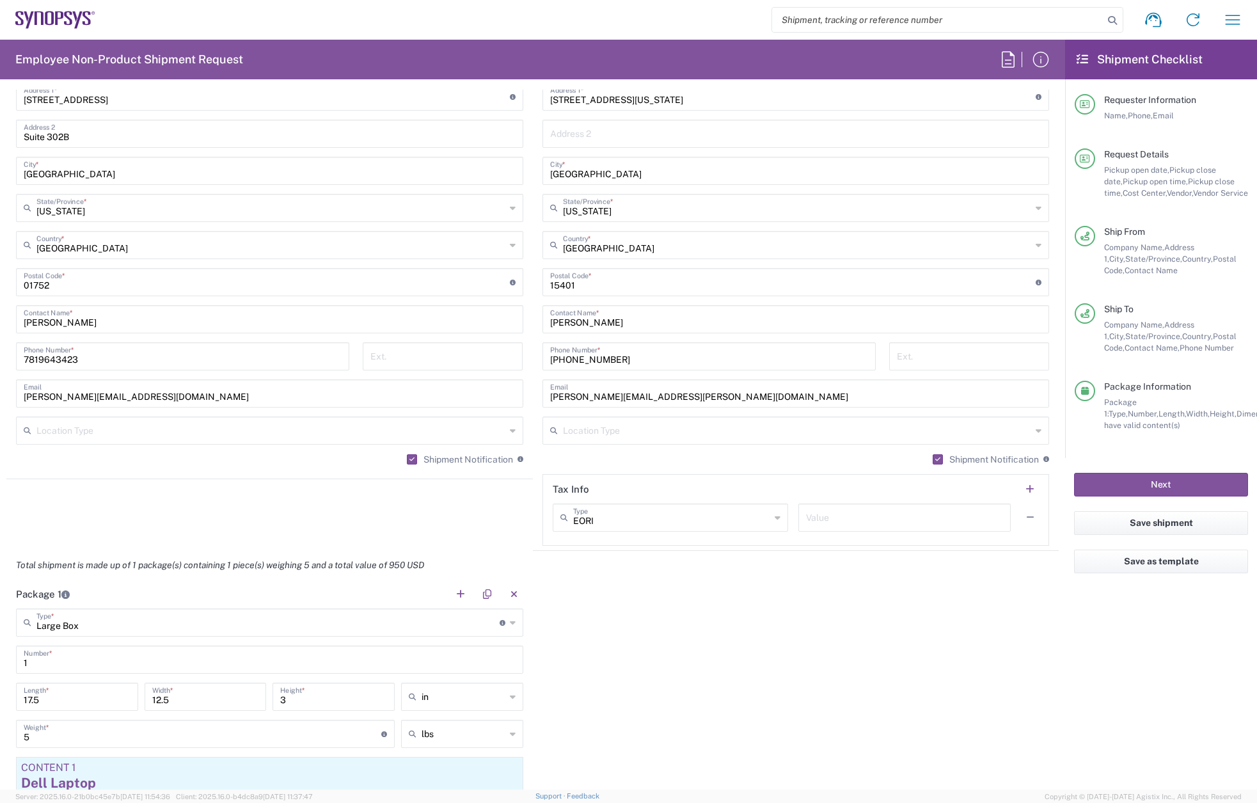
scroll to position [768, 0]
drag, startPoint x: 487, startPoint y: 377, endPoint x: 459, endPoint y: 376, distance: 28.8
click at [459, 376] on div "Ship From [GEOGRAPHIC_DATA] [GEOGRAPHIC_DATA] Location [GEOGRAPHIC_DATA] [GEOGR…" at bounding box center [532, 262] width 1052 height 571
paste input "[PERSON_NAME].[PERSON_NAME]"
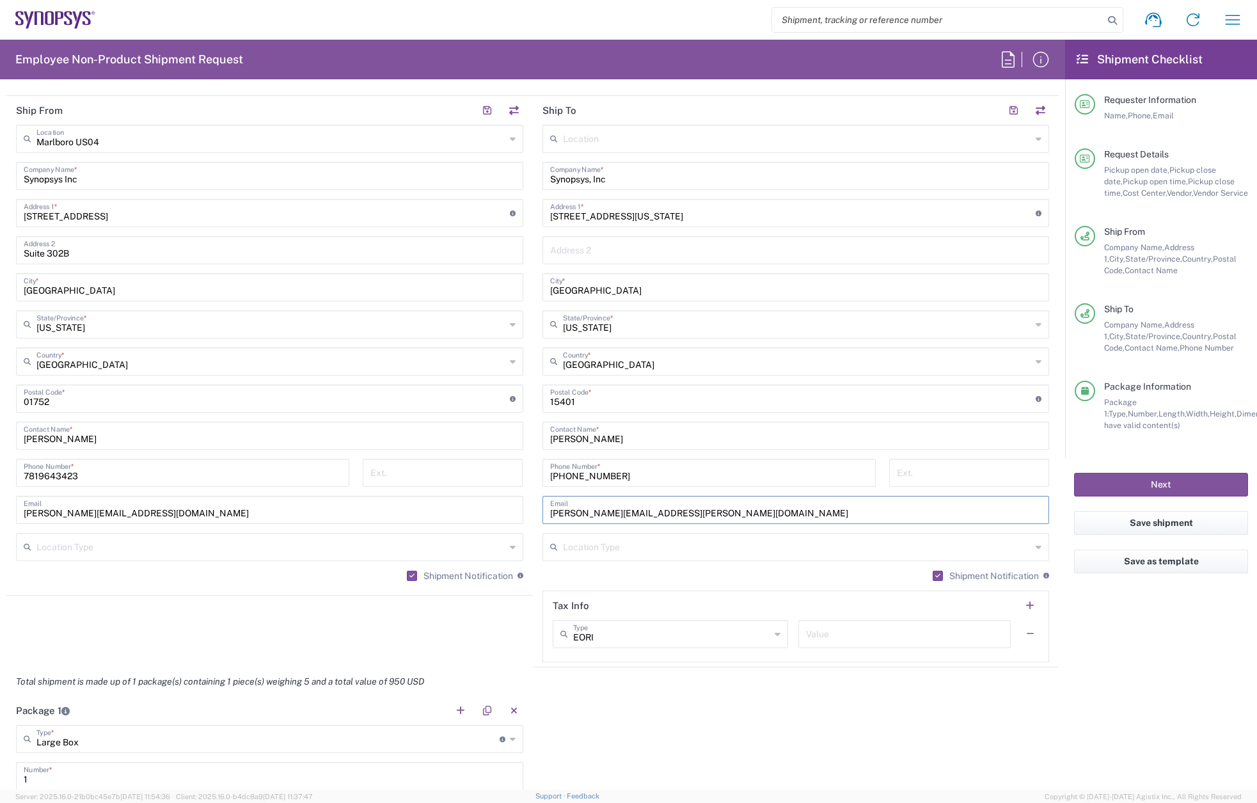
scroll to position [640, 0]
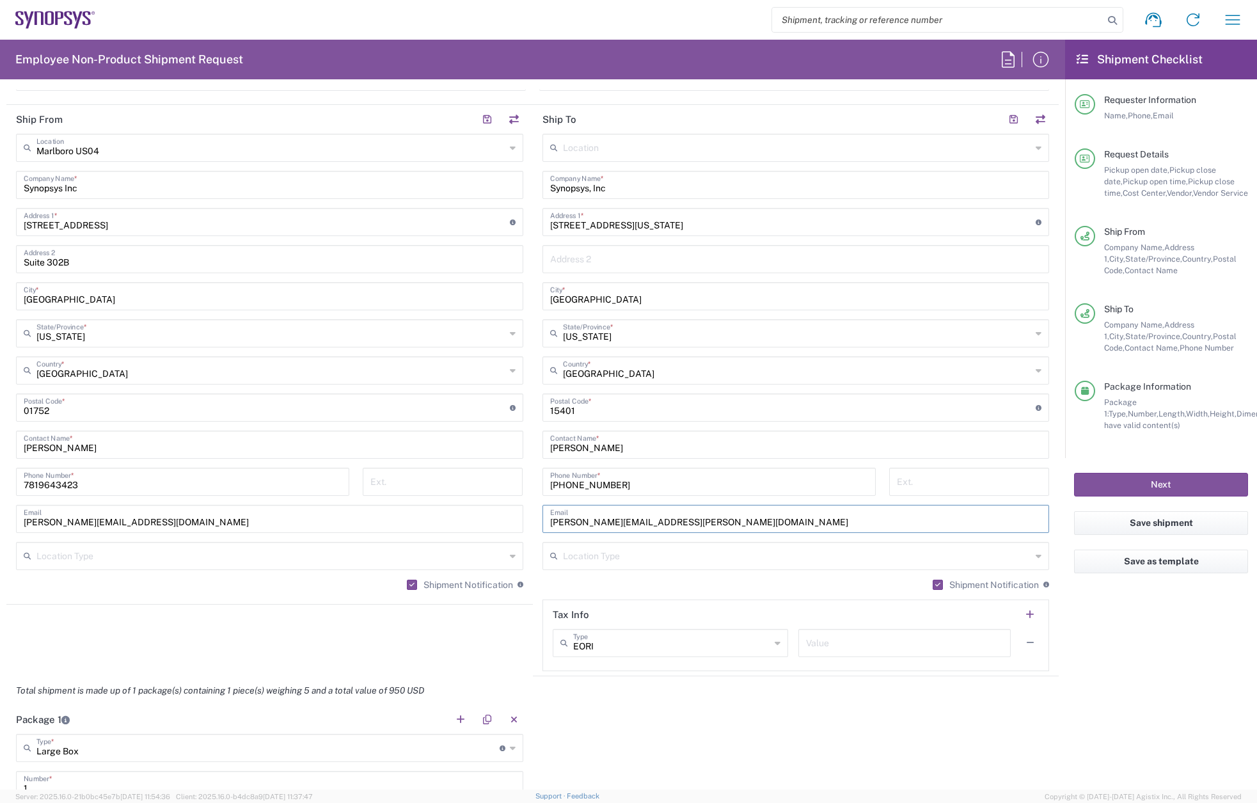
type input "[PERSON_NAME][EMAIL_ADDRESS][PERSON_NAME][DOMAIN_NAME]"
drag, startPoint x: 564, startPoint y: 221, endPoint x: 527, endPoint y: 218, distance: 37.2
click at [527, 218] on div "Ship From [GEOGRAPHIC_DATA] [GEOGRAPHIC_DATA] Location [GEOGRAPHIC_DATA] [GEOGR…" at bounding box center [532, 390] width 1052 height 571
paste input "770 [PERSON_NAME] Dr"
type input "770 [PERSON_NAME] Dr"
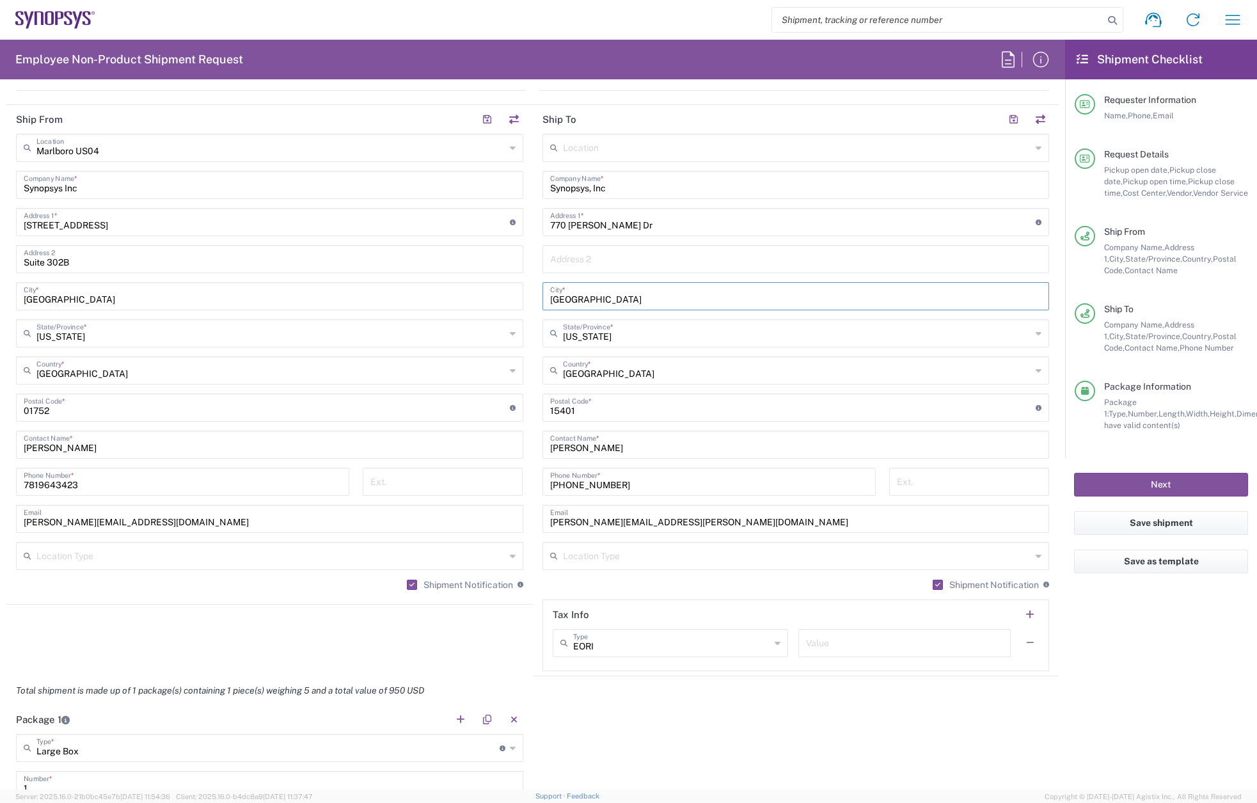
drag, startPoint x: 619, startPoint y: 297, endPoint x: 519, endPoint y: 292, distance: 99.3
click at [519, 292] on div "Ship From [GEOGRAPHIC_DATA] [GEOGRAPHIC_DATA] Location [GEOGRAPHIC_DATA] [GEOGR…" at bounding box center [532, 390] width 1052 height 571
paste input "Fremont"
type input "Fremont"
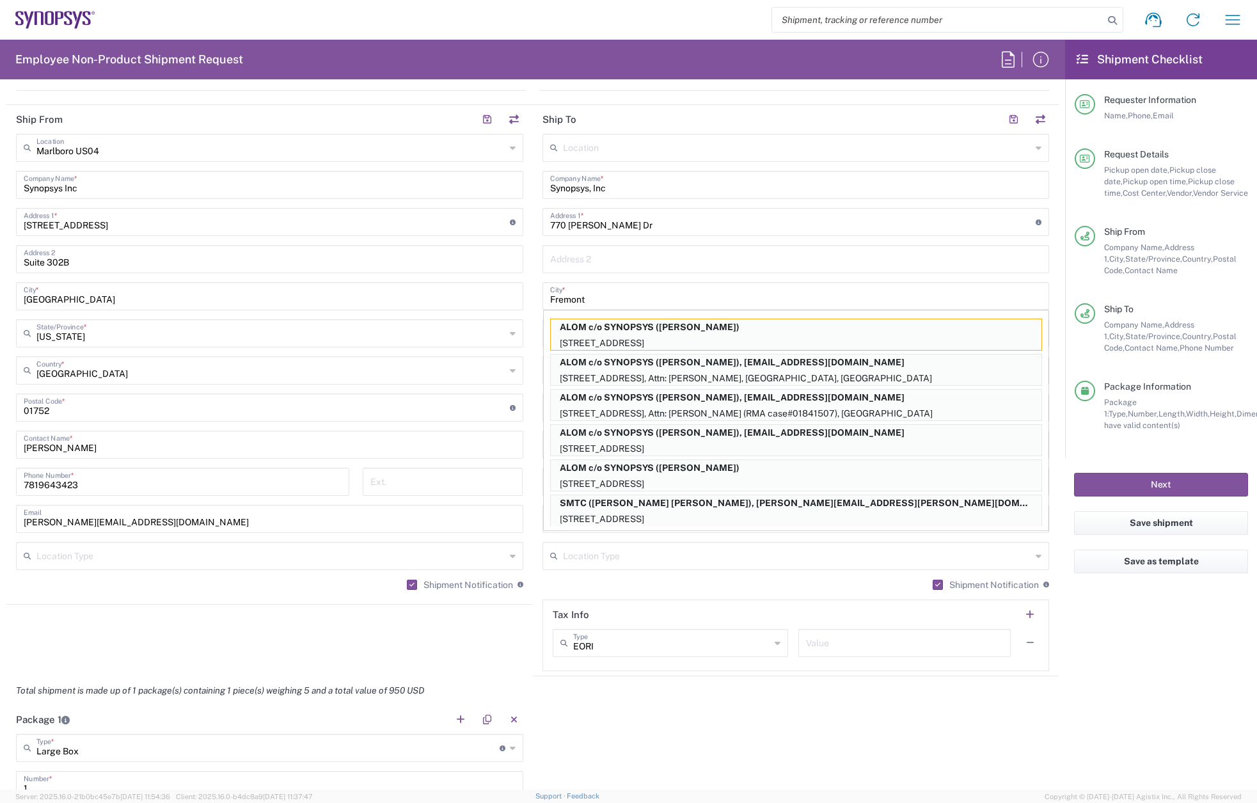
click at [578, 258] on input "text" at bounding box center [796, 258] width 492 height 22
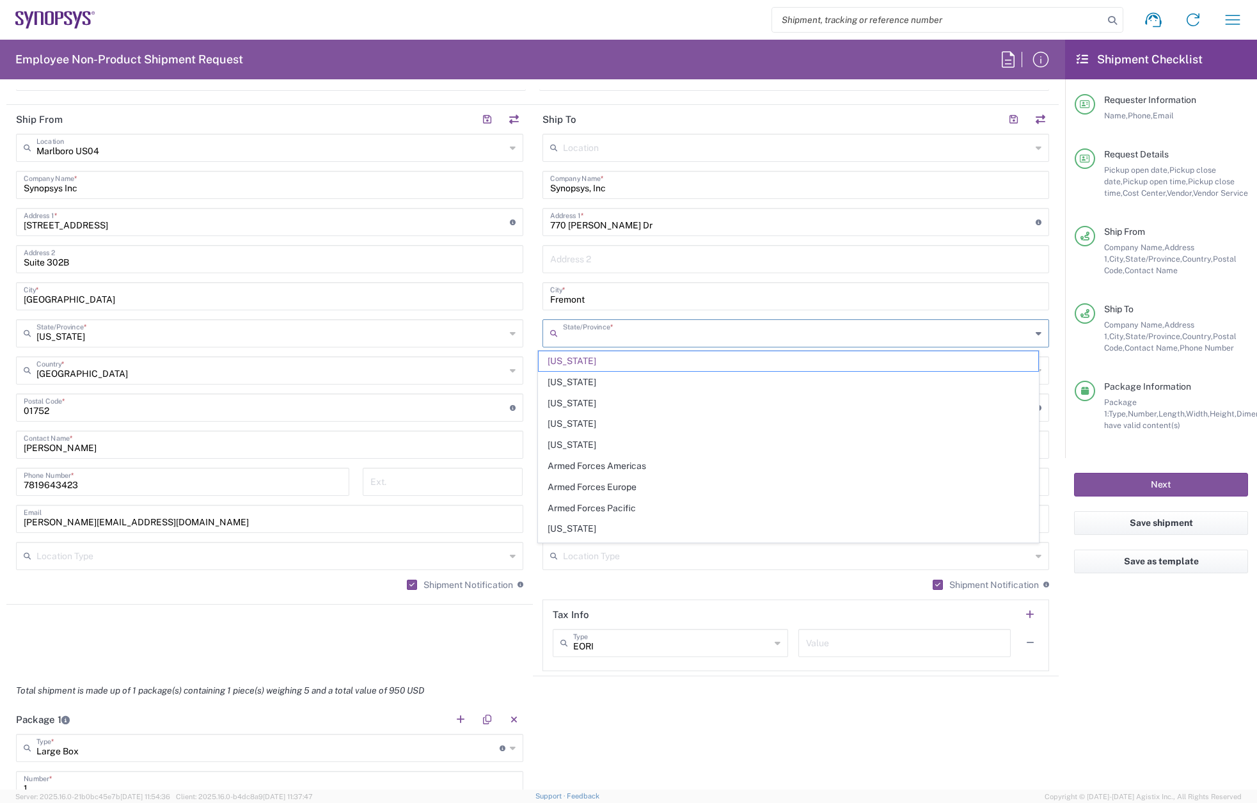
drag, startPoint x: 574, startPoint y: 331, endPoint x: 450, endPoint y: 326, distance: 123.6
click at [450, 326] on div "Ship From [GEOGRAPHIC_DATA] [GEOGRAPHIC_DATA] Location [GEOGRAPHIC_DATA] [GEOGR…" at bounding box center [532, 390] width 1052 height 571
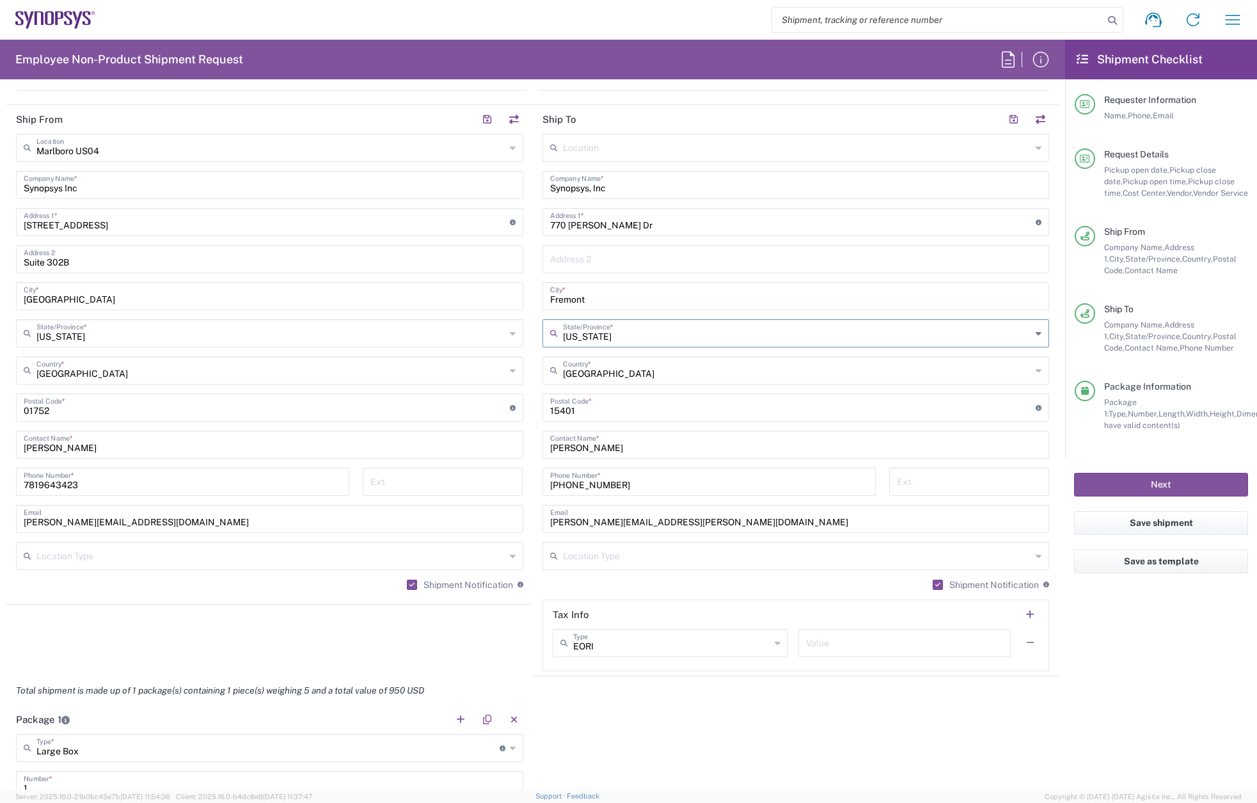
click at [584, 333] on input "[US_STATE]" at bounding box center [797, 332] width 469 height 22
click at [581, 381] on span "[US_STATE]" at bounding box center [789, 382] width 500 height 20
type input "[US_STATE]"
drag, startPoint x: 583, startPoint y: 413, endPoint x: 530, endPoint y: 412, distance: 53.1
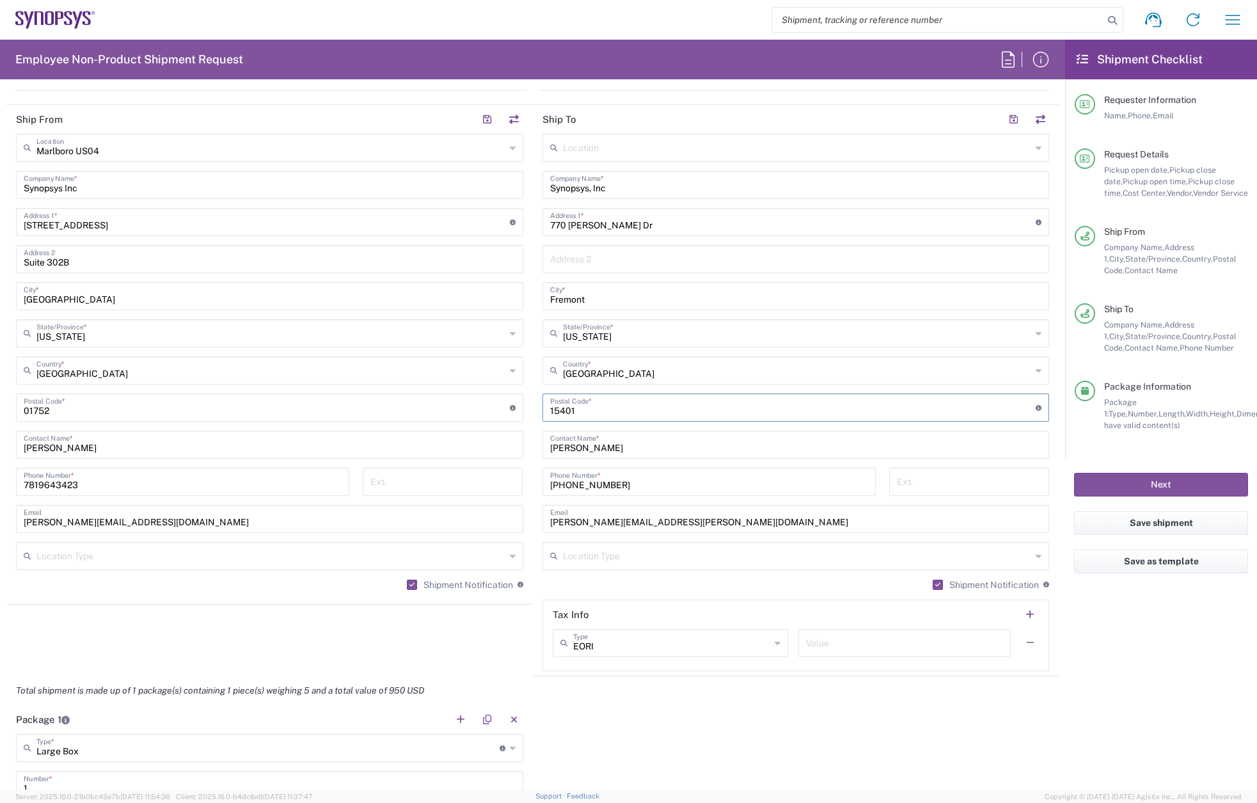
click at [533, 412] on main "Location [GEOGRAPHIC_DATA] DE04 Agrate Brianza IT01 [GEOGRAPHIC_DATA] DE02 [GEO…" at bounding box center [796, 402] width 526 height 537
paste input "94539"
type input "94539"
drag, startPoint x: 612, startPoint y: 491, endPoint x: 526, endPoint y: 489, distance: 85.1
click at [526, 489] on div "Ship From [GEOGRAPHIC_DATA] [GEOGRAPHIC_DATA] Location [GEOGRAPHIC_DATA] [GEOGR…" at bounding box center [532, 390] width 1052 height 571
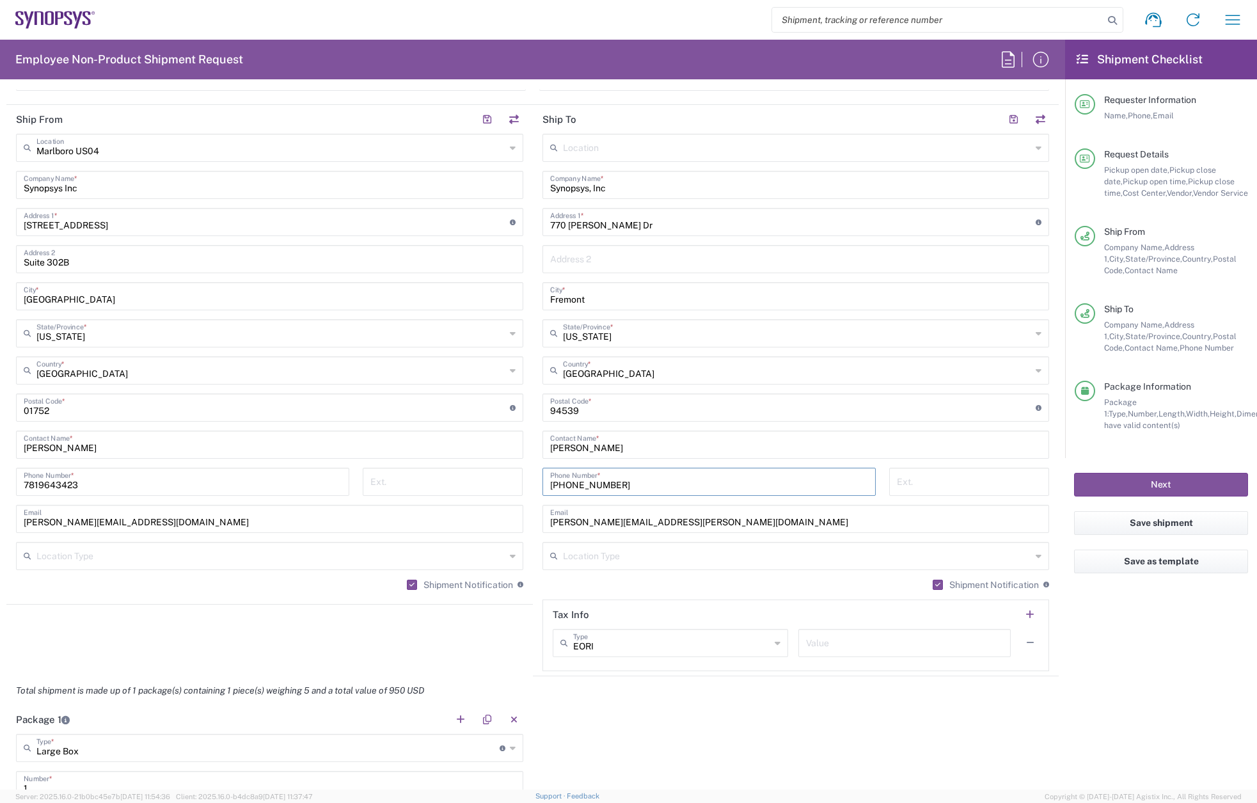
paste input "[PHONE_NUMBER]"
type input "[PHONE_NUMBER]"
drag, startPoint x: 606, startPoint y: 447, endPoint x: 489, endPoint y: 436, distance: 117.6
click at [489, 436] on div "Ship From [GEOGRAPHIC_DATA] [GEOGRAPHIC_DATA] Location [GEOGRAPHIC_DATA] [GEOGR…" at bounding box center [532, 390] width 1052 height 571
type input "[PERSON_NAME]"
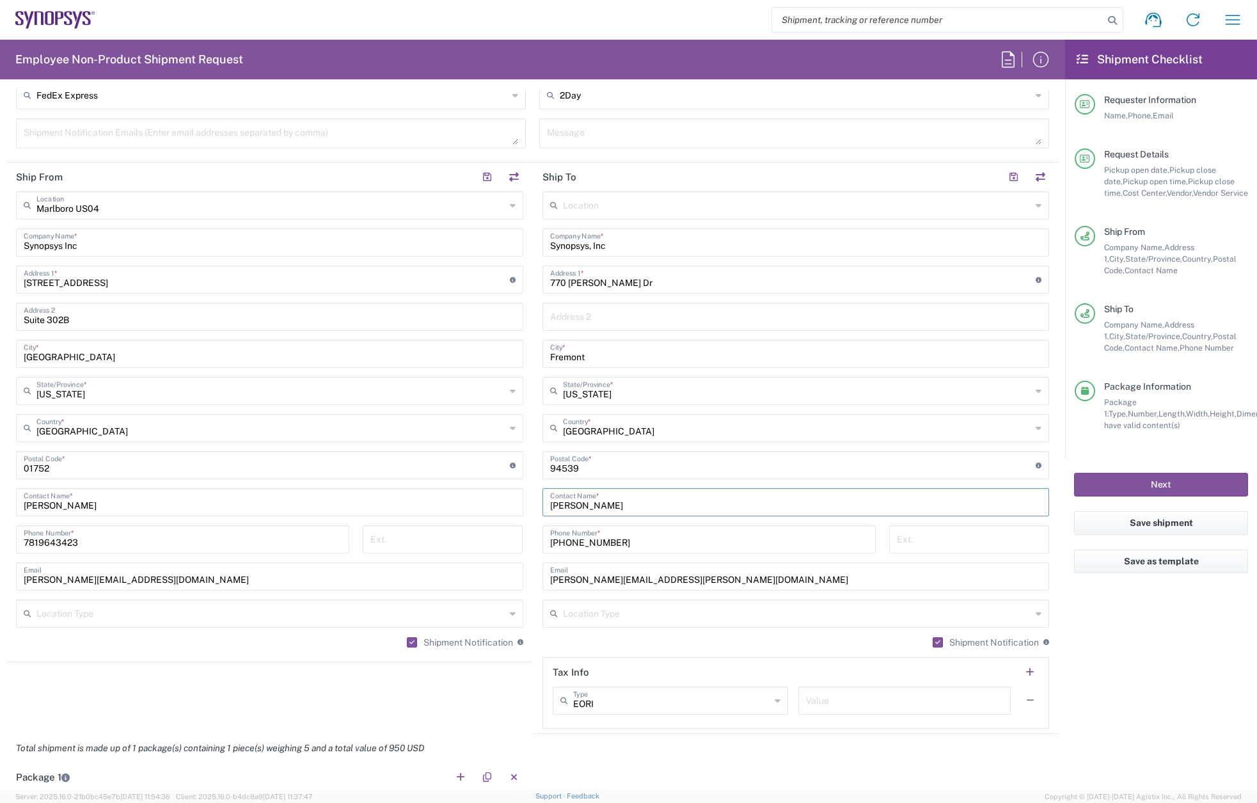
scroll to position [448, 0]
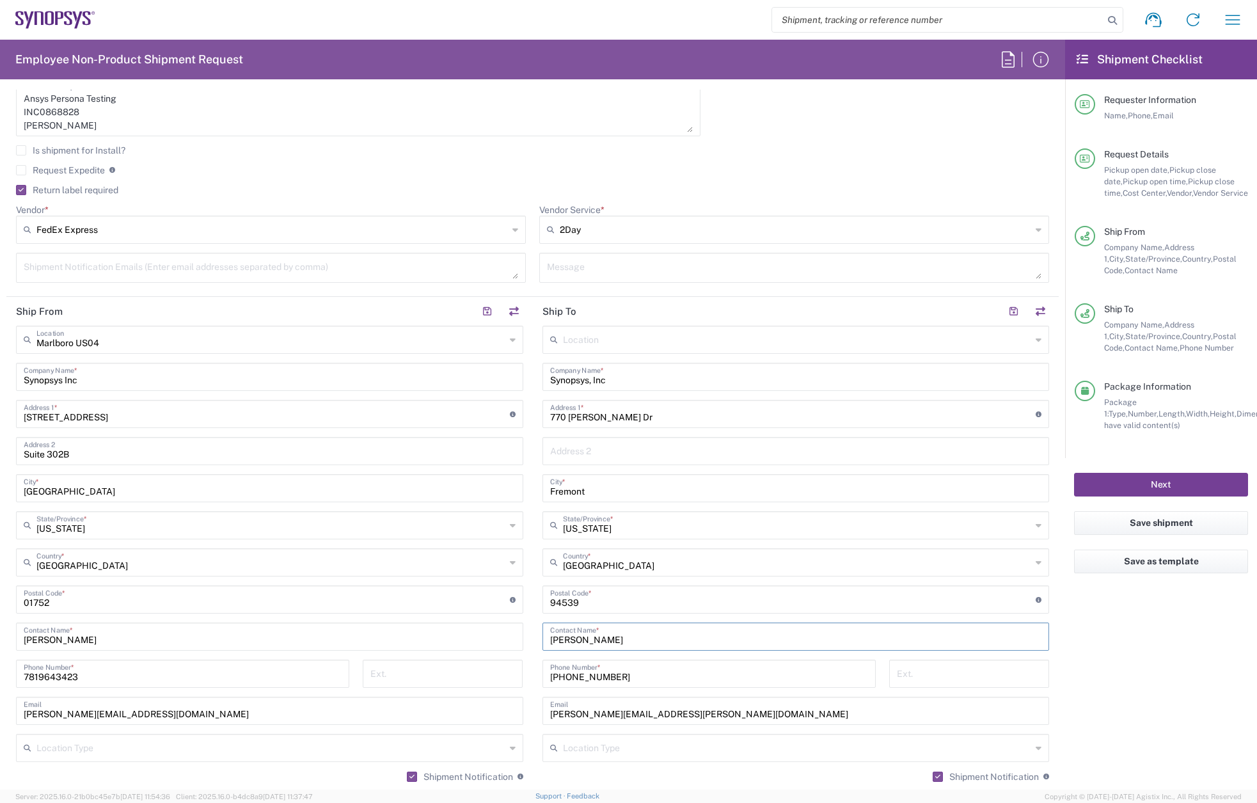
click at [1136, 487] on button "Next" at bounding box center [1161, 485] width 174 height 24
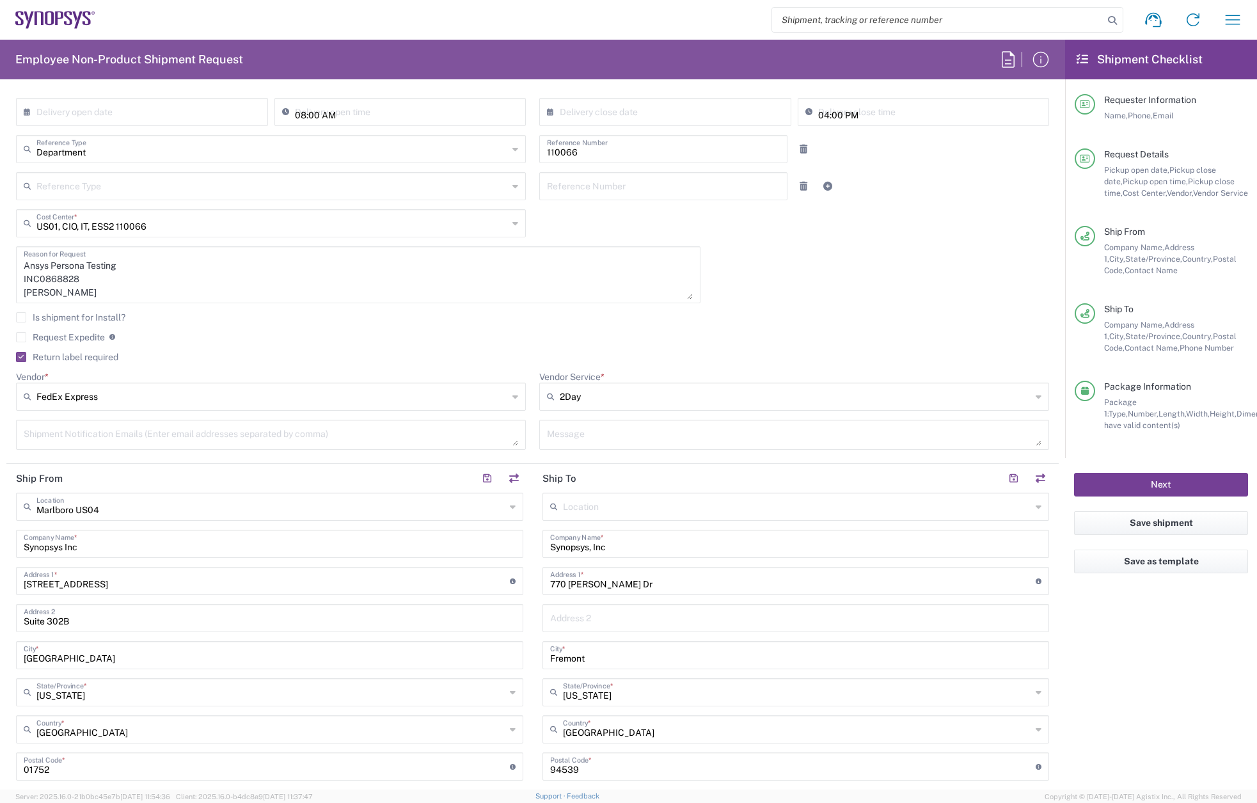
scroll to position [0, 0]
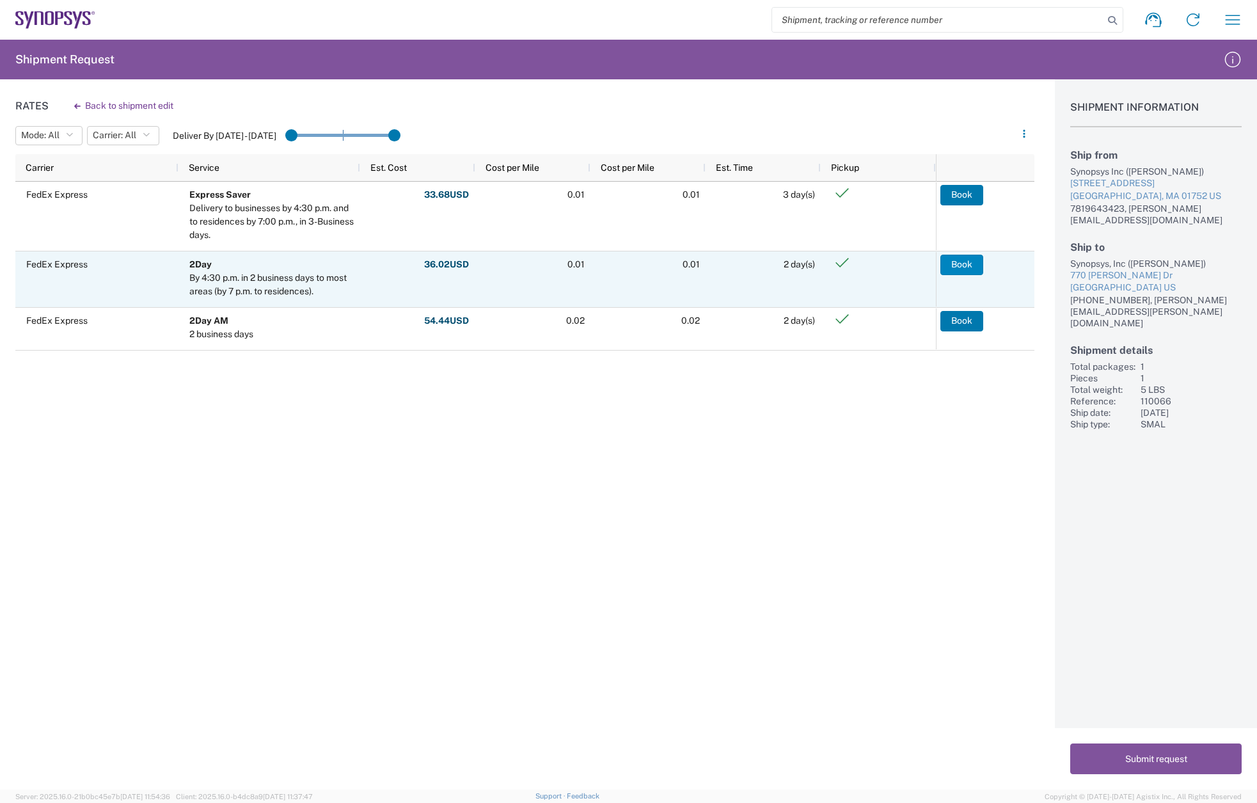
click at [961, 265] on button "Book" at bounding box center [961, 265] width 43 height 20
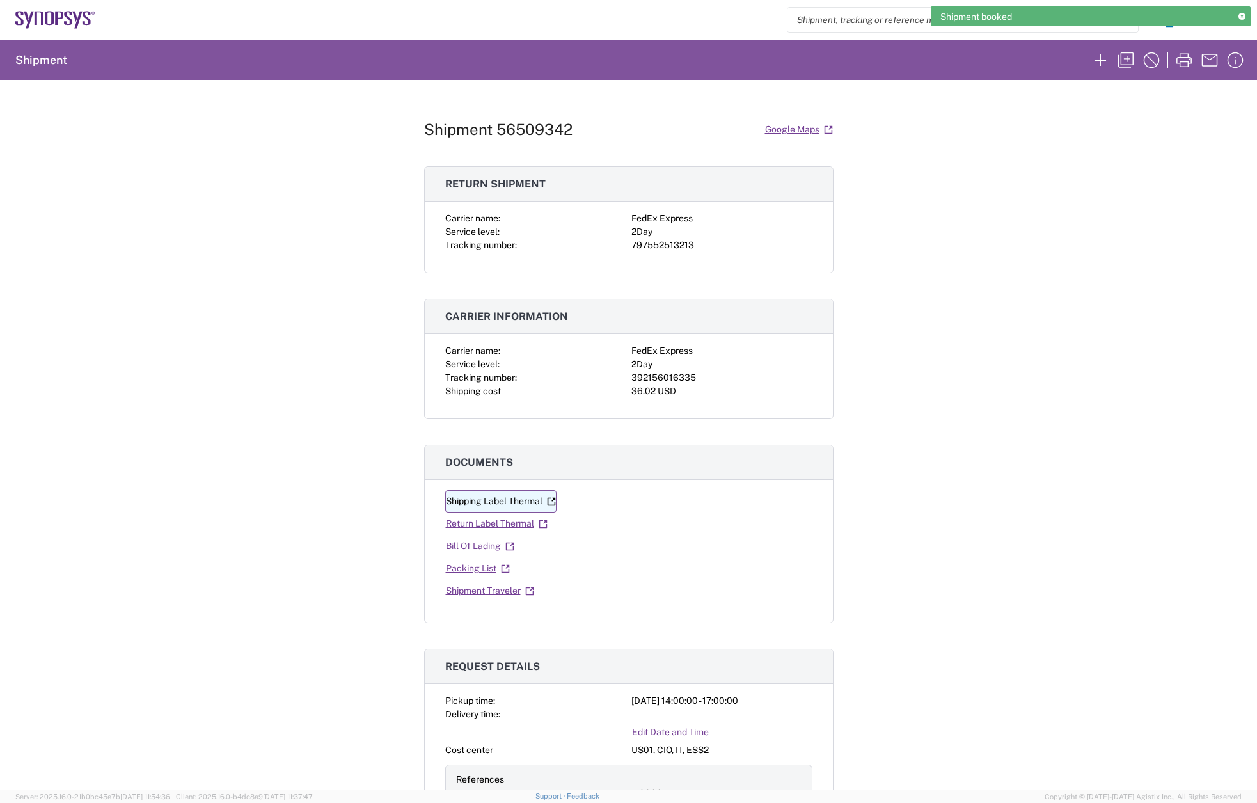
click at [505, 501] on link "Shipping Label Thermal" at bounding box center [500, 501] width 111 height 22
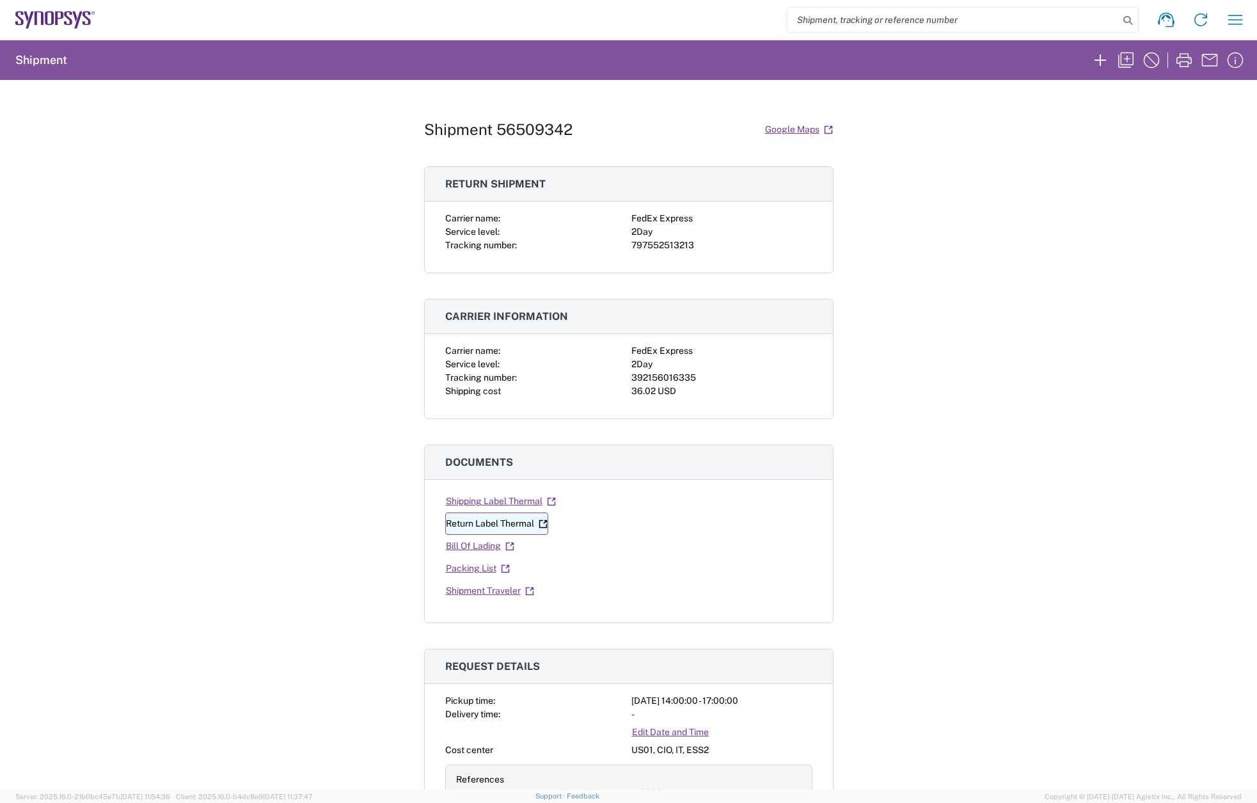
click at [503, 524] on link "Return Label Thermal" at bounding box center [496, 523] width 103 height 22
click at [1131, 59] on icon "button" at bounding box center [1126, 60] width 20 height 20
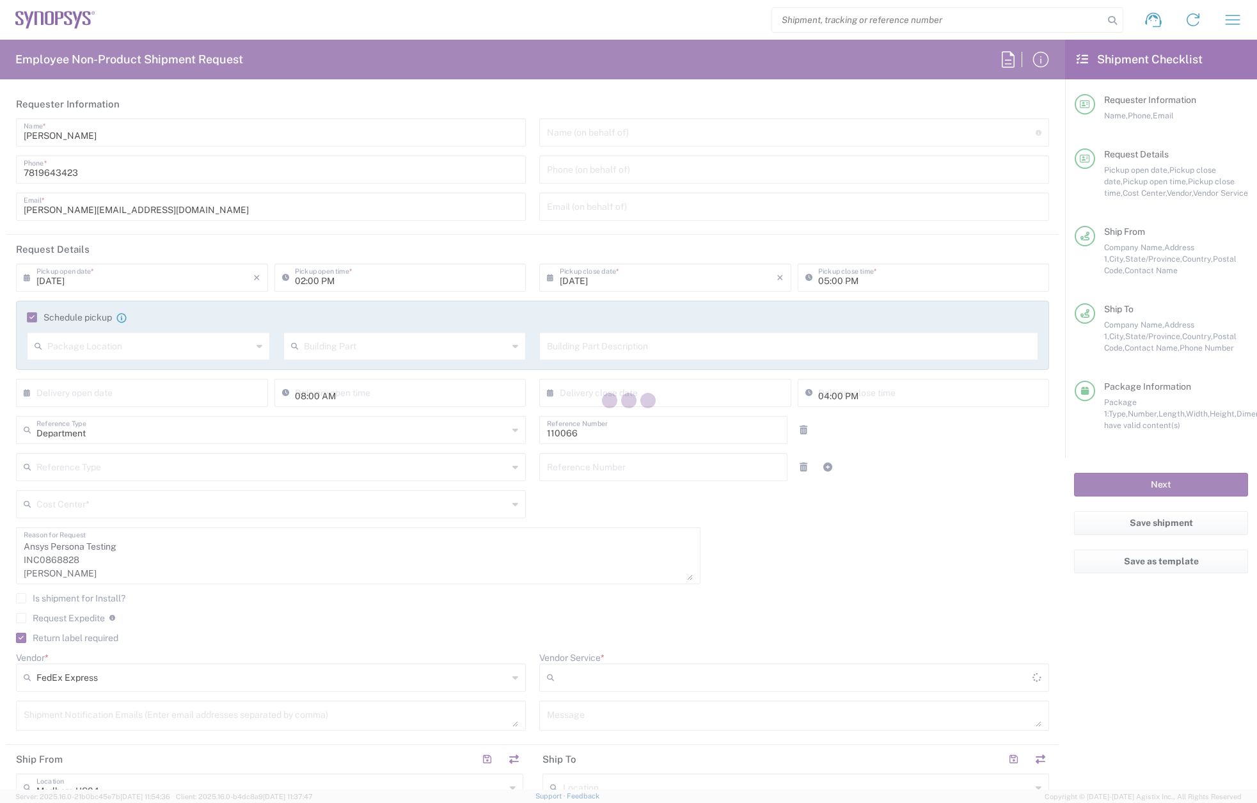
type input "US01, CIO, IT, ESS2 110066"
type input "2Day"
type input "Large Box"
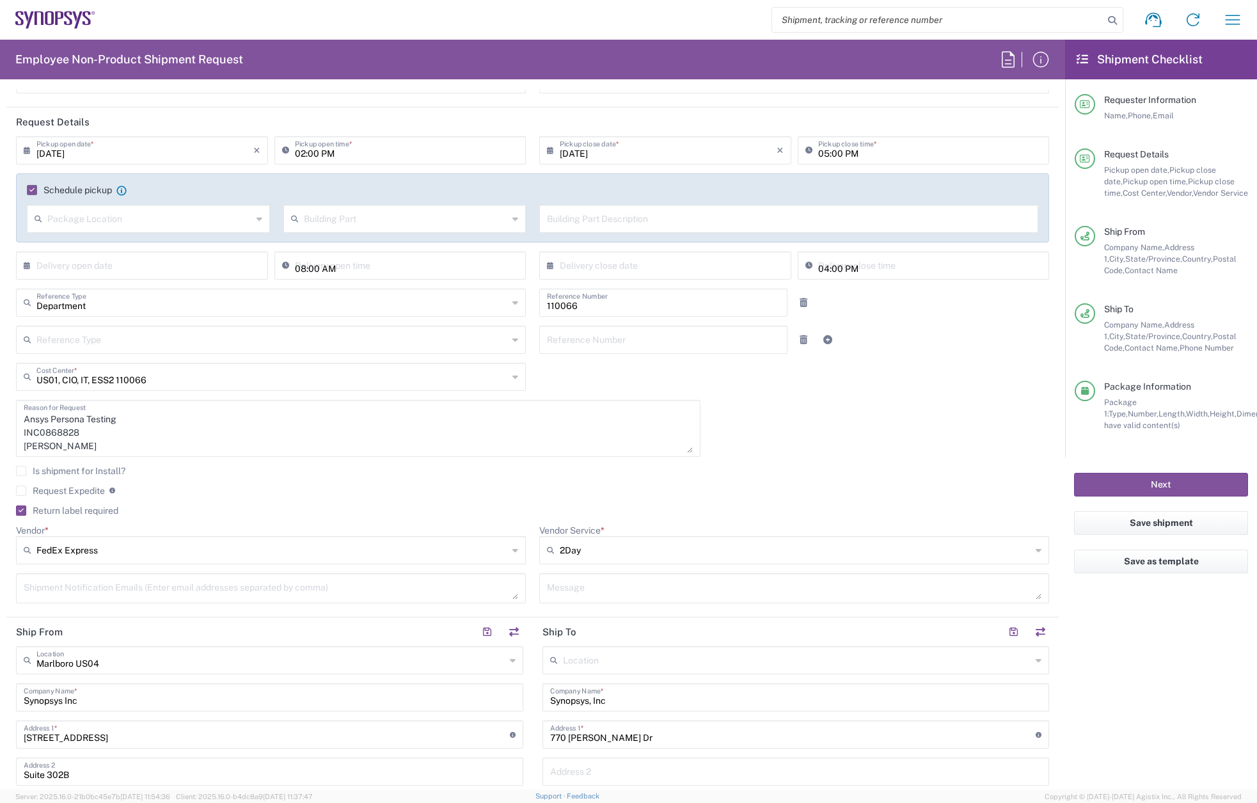
scroll to position [128, 0]
drag, startPoint x: 75, startPoint y: 446, endPoint x: 0, endPoint y: 446, distance: 75.5
click at [7, 446] on main "[DATE] × Pickup open date * Cancel Apply 02:00 PM Pickup open time * [DATE] × P…" at bounding box center [532, 374] width 1052 height 476
paste textarea "[PERSON_NAME]"
click at [52, 432] on textarea "Ansys Persona Testing INC0868828 [PERSON_NAME]" at bounding box center [358, 427] width 669 height 49
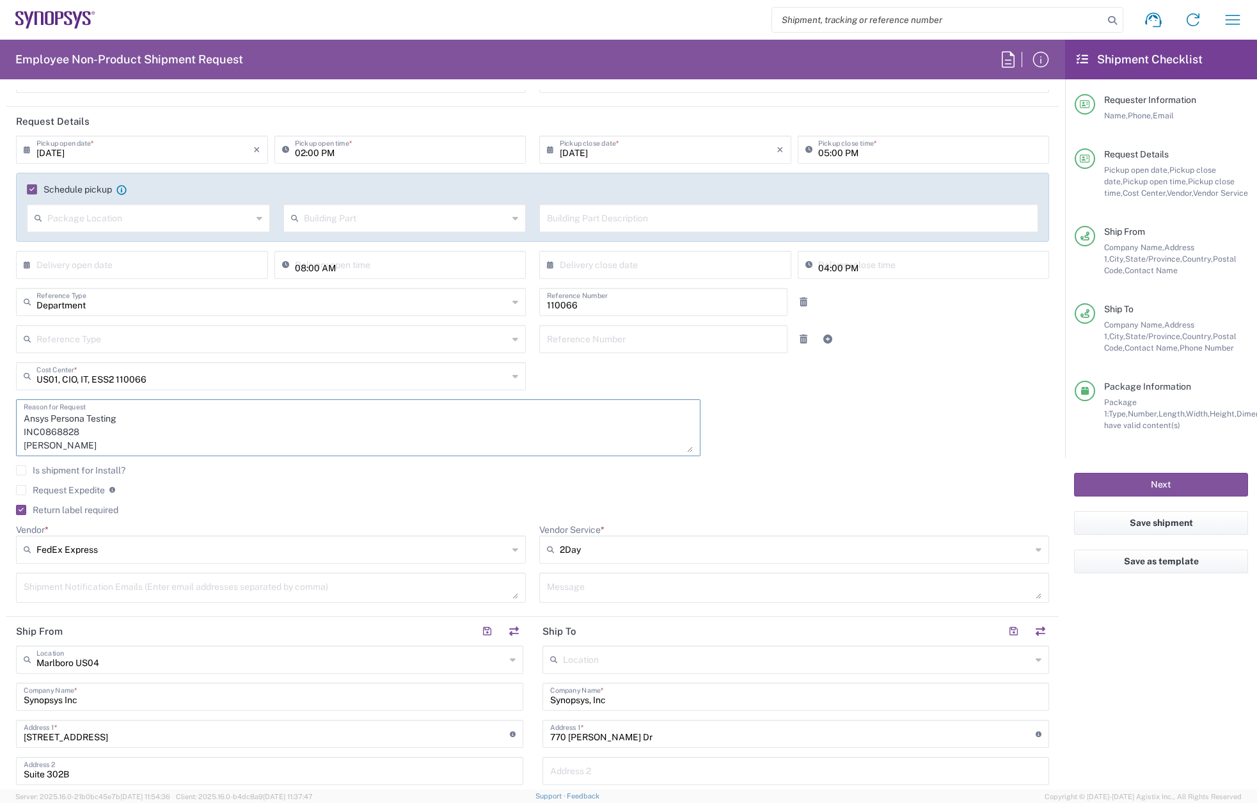
click at [52, 432] on textarea "Ansys Persona Testing INC0868828 [PERSON_NAME]" at bounding box center [358, 427] width 669 height 49
paste textarea "9093"
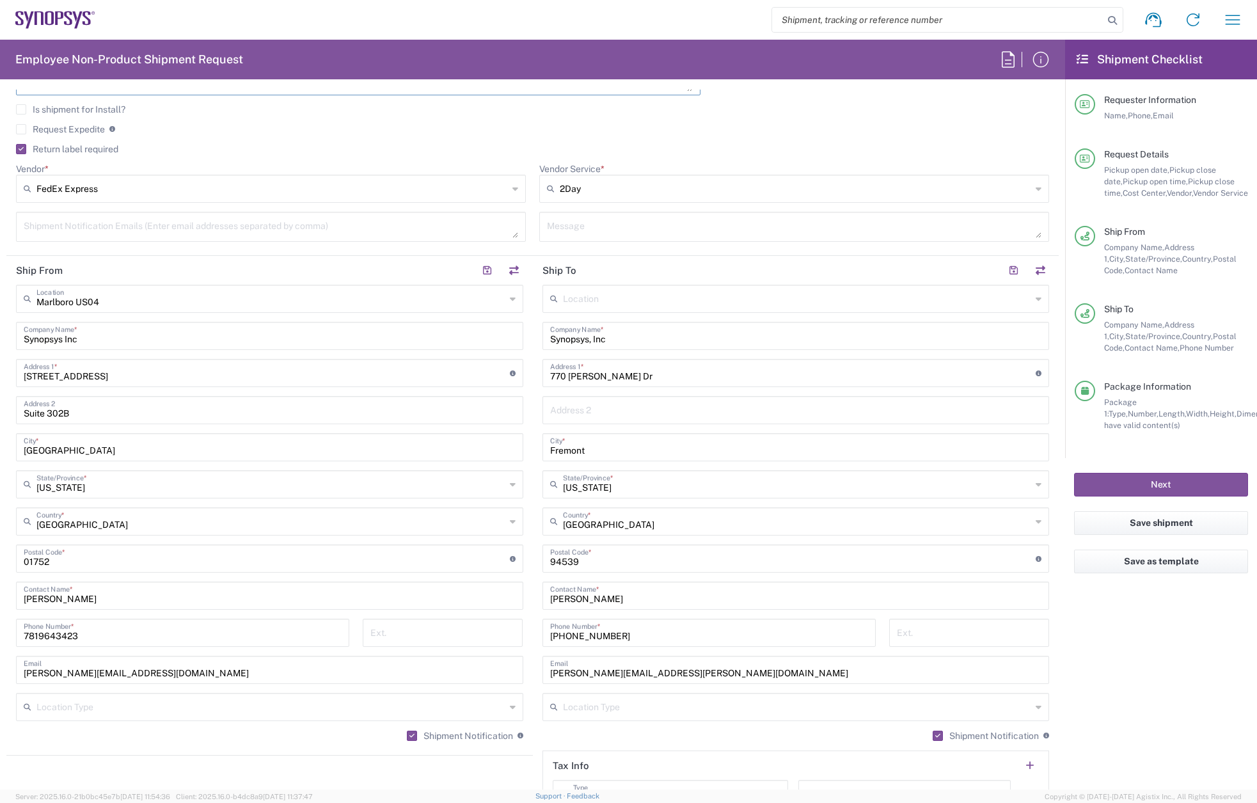
scroll to position [512, 0]
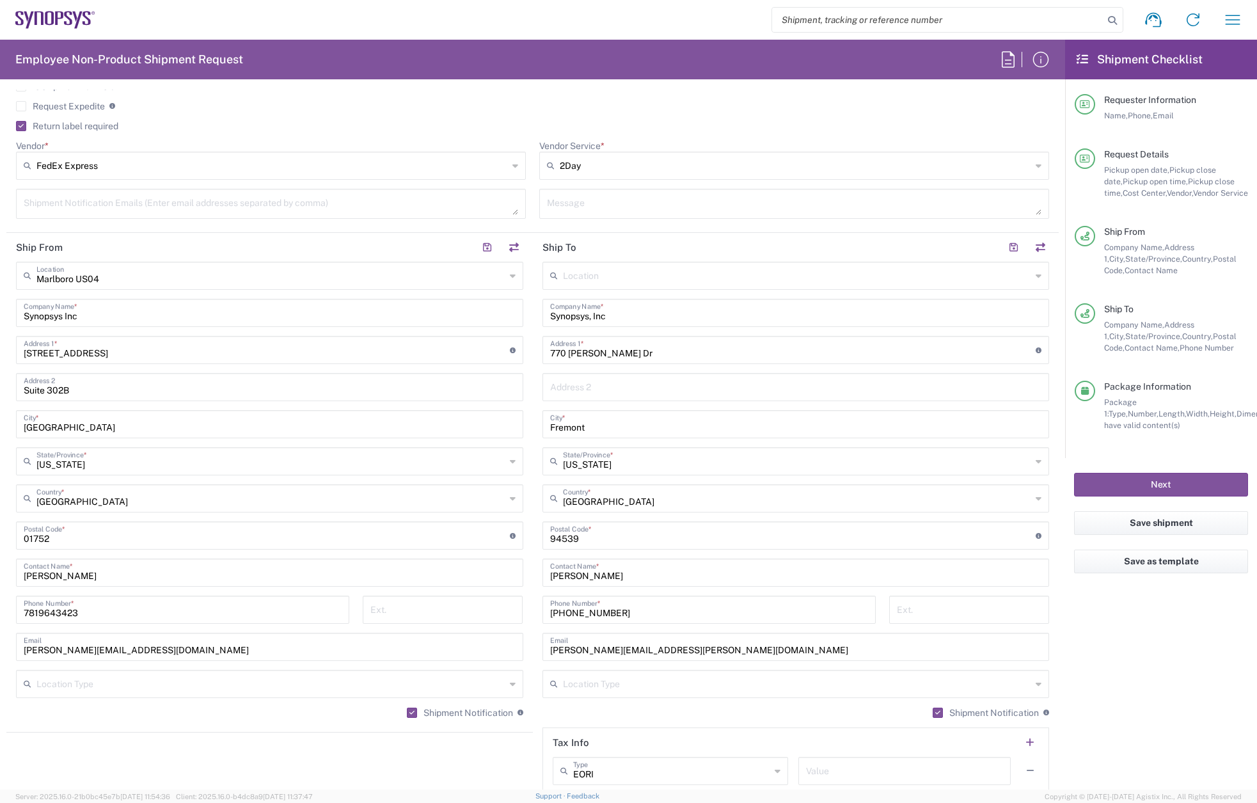
type textarea "Ansys Persona Testing INC0869093 [PERSON_NAME]"
drag, startPoint x: 641, startPoint y: 580, endPoint x: 512, endPoint y: 574, distance: 129.4
click at [515, 573] on div "Ship From [GEOGRAPHIC_DATA] [GEOGRAPHIC_DATA] Location [GEOGRAPHIC_DATA] [GEOGR…" at bounding box center [532, 518] width 1052 height 571
paste input "[PERSON_NAME]"
type input "[PERSON_NAME]"
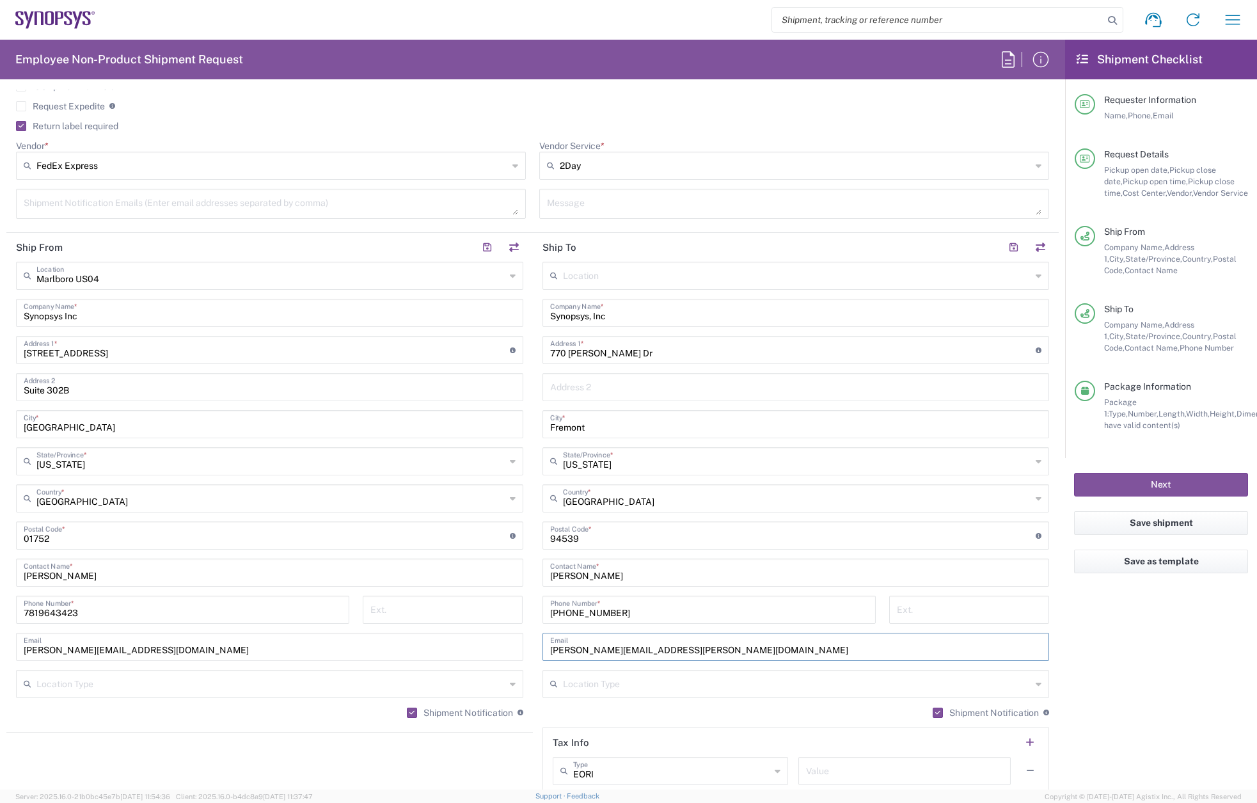
drag, startPoint x: 673, startPoint y: 645, endPoint x: 519, endPoint y: 649, distance: 154.2
click at [534, 647] on main "Location [GEOGRAPHIC_DATA] DE04 Agrate Brianza IT01 [GEOGRAPHIC_DATA] DE02 [GEO…" at bounding box center [796, 530] width 526 height 537
paste input "[PERSON_NAME].[PERSON_NAME]"
type input "[PERSON_NAME][EMAIL_ADDRESS][PERSON_NAME][DOMAIN_NAME]"
drag, startPoint x: 622, startPoint y: 600, endPoint x: 628, endPoint y: 608, distance: 10.0
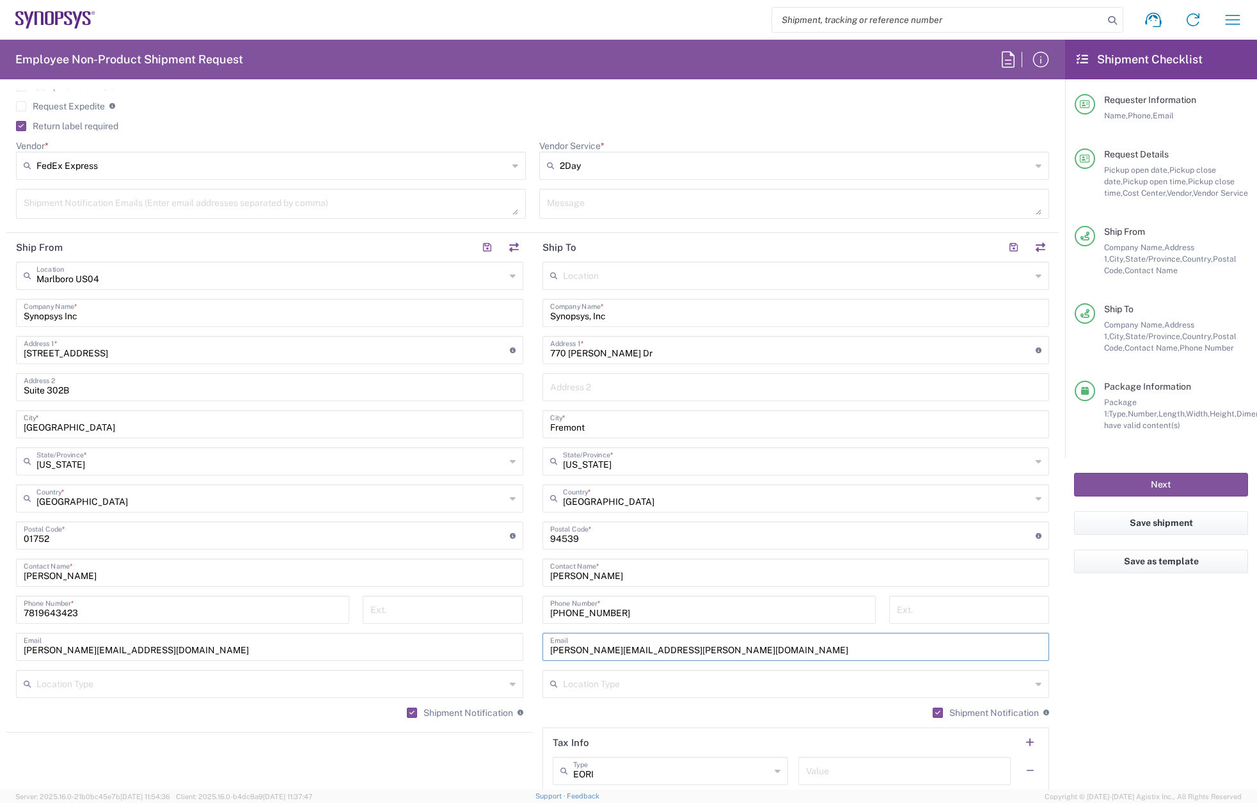
click at [622, 600] on input "[PHONE_NUMBER]" at bounding box center [709, 609] width 318 height 22
drag, startPoint x: 633, startPoint y: 612, endPoint x: 530, endPoint y: 645, distance: 108.0
click at [510, 610] on div "Ship From [GEOGRAPHIC_DATA] [GEOGRAPHIC_DATA] Location [GEOGRAPHIC_DATA] [GEOGR…" at bounding box center [532, 518] width 1052 height 571
paste input "4122947350"
click at [558, 611] on input "4122947350" at bounding box center [709, 609] width 318 height 22
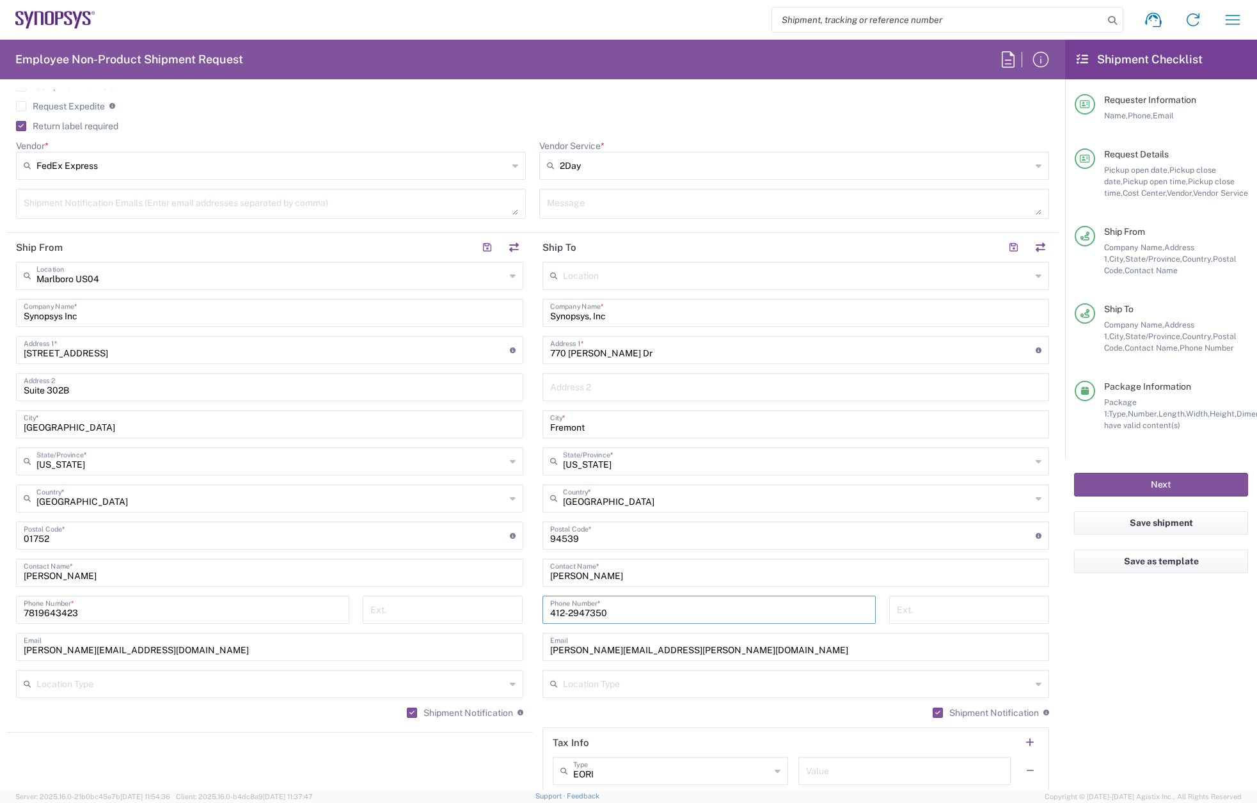
click at [578, 613] on input "412-2947350" at bounding box center [709, 609] width 318 height 22
type input "[PHONE_NUMBER]"
drag, startPoint x: 623, startPoint y: 358, endPoint x: 513, endPoint y: 344, distance: 110.8
click at [513, 344] on div "Ship From [GEOGRAPHIC_DATA] [GEOGRAPHIC_DATA] Location [GEOGRAPHIC_DATA] [GEOGR…" at bounding box center [532, 518] width 1052 height 571
paste input "[STREET_ADDRESS]"
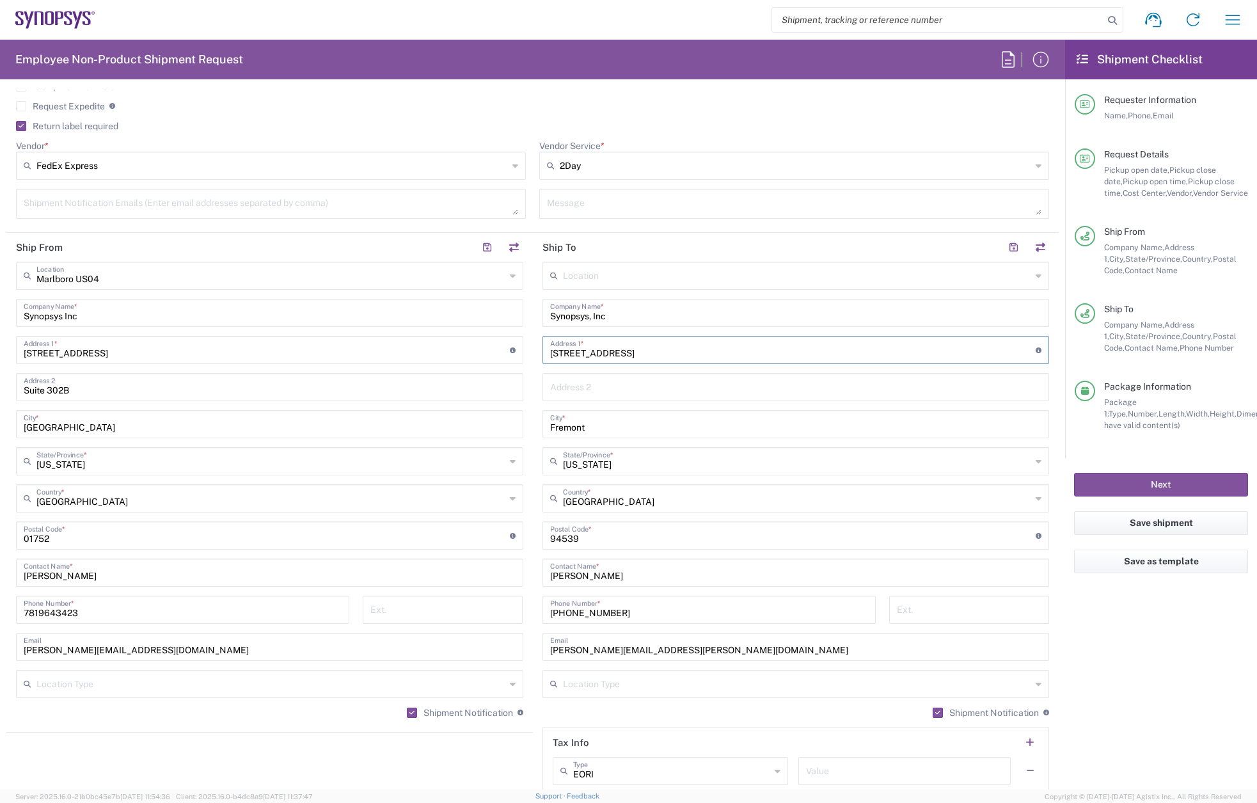
type input "[STREET_ADDRESS]"
drag, startPoint x: 601, startPoint y: 428, endPoint x: 521, endPoint y: 429, distance: 80.6
click at [522, 428] on div "Ship From [GEOGRAPHIC_DATA] [GEOGRAPHIC_DATA] Location [GEOGRAPHIC_DATA] [GEOGR…" at bounding box center [532, 518] width 1052 height 571
paste input "[PERSON_NAME]"
type input "[PERSON_NAME]"
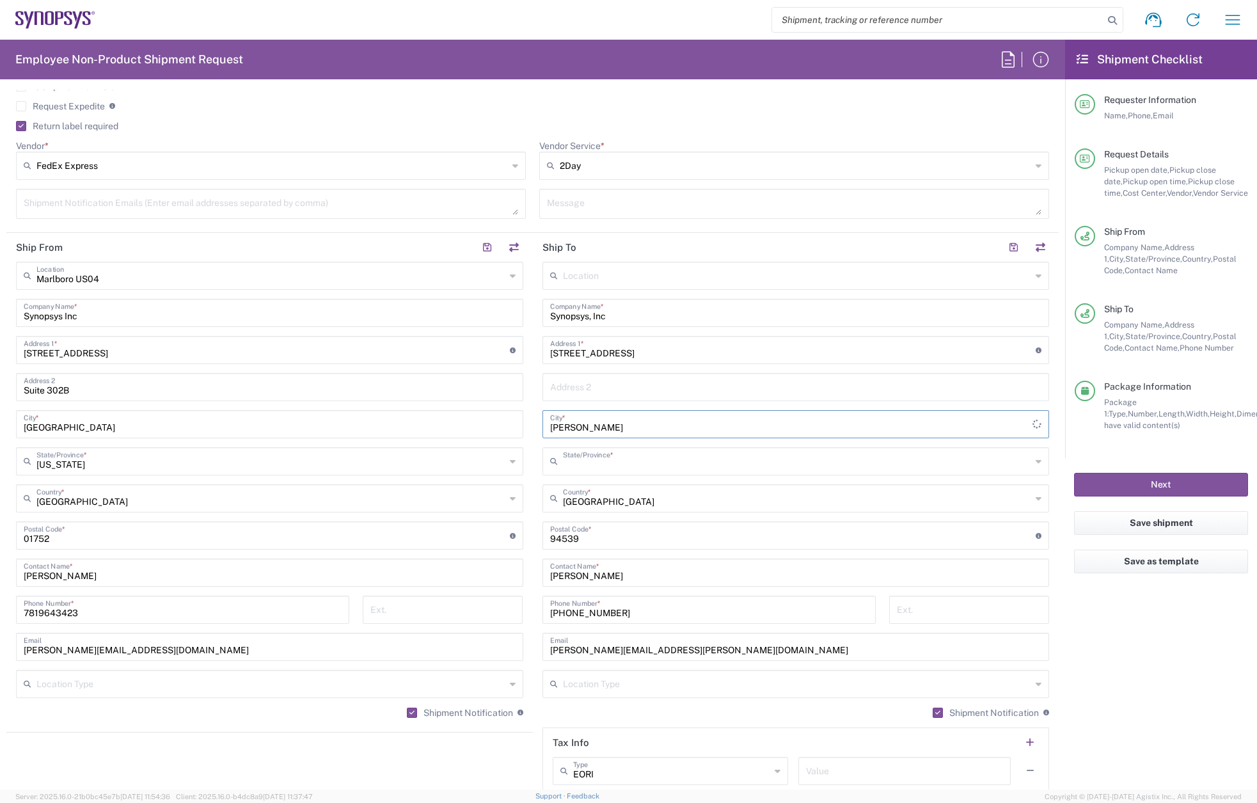
click at [582, 457] on input "text" at bounding box center [797, 460] width 469 height 22
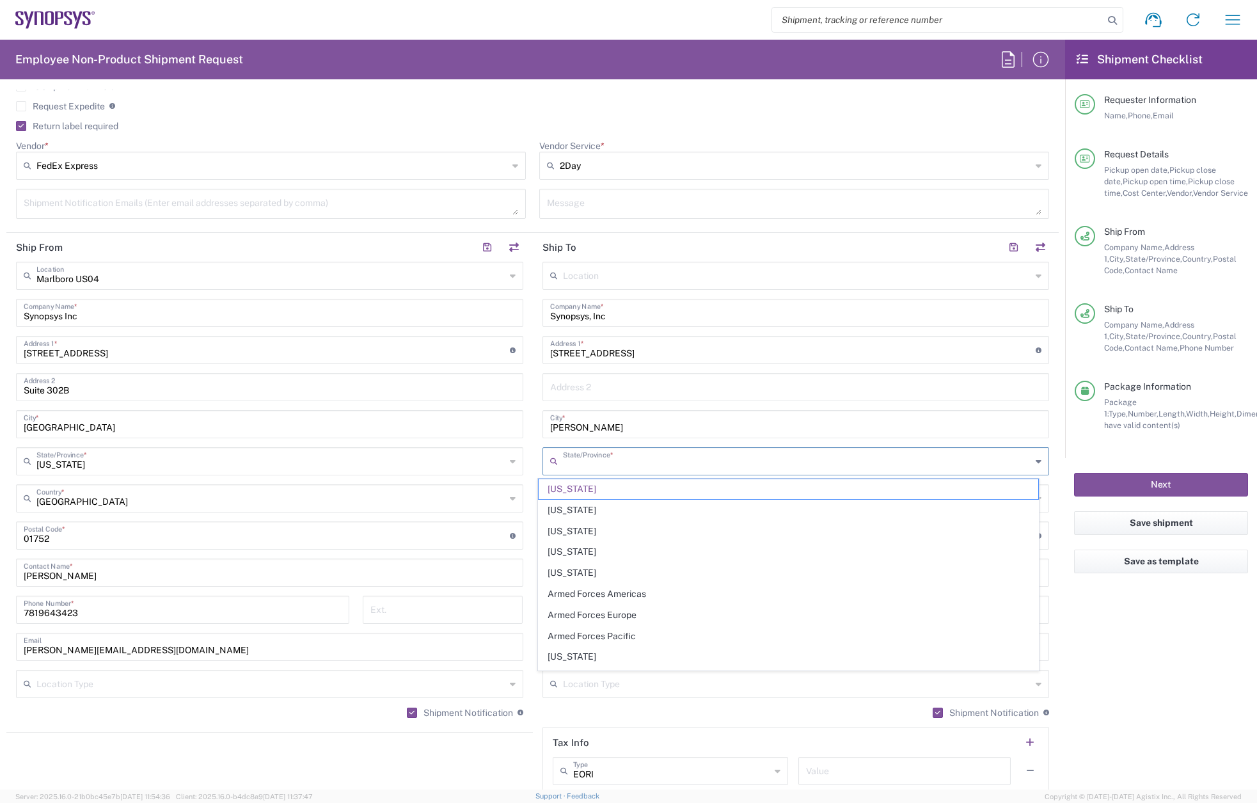
click at [578, 460] on input "text" at bounding box center [797, 460] width 469 height 22
click at [580, 462] on input "text" at bounding box center [797, 460] width 469 height 22
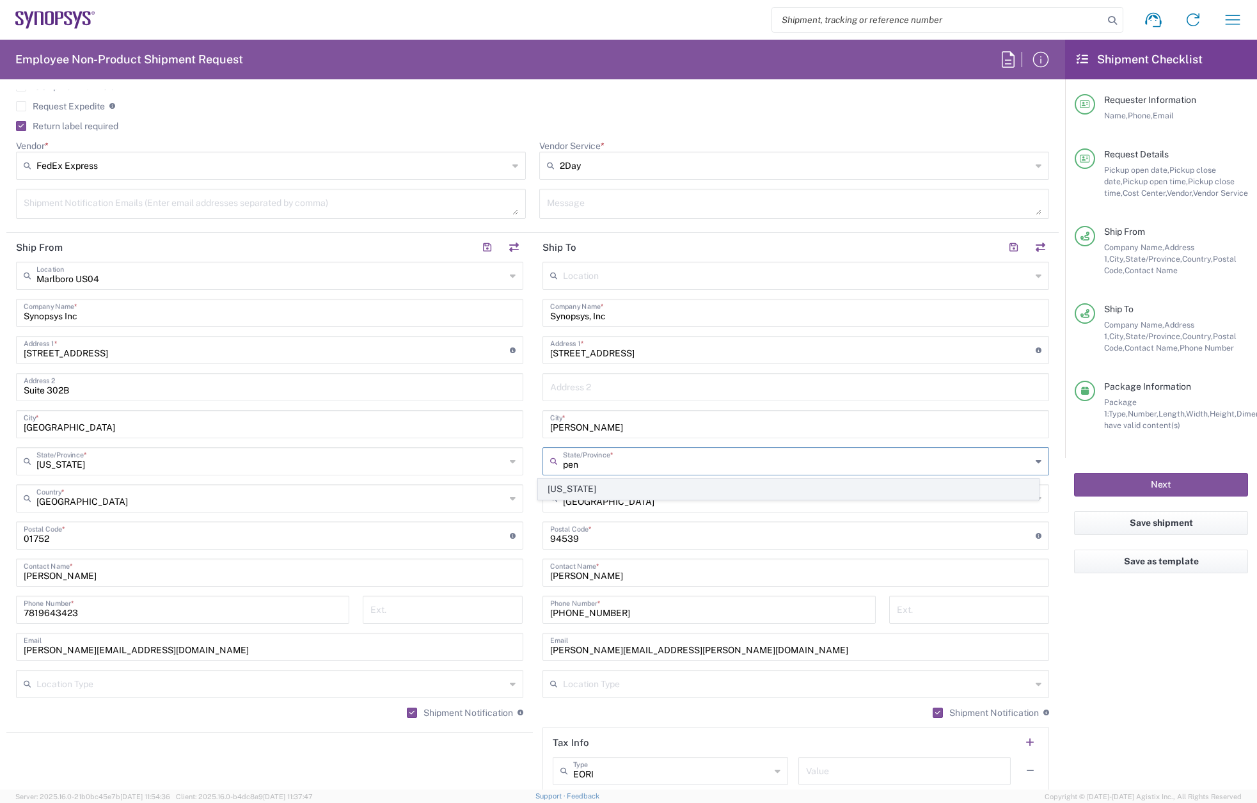
click at [592, 488] on span "[US_STATE]" at bounding box center [789, 489] width 500 height 20
type input "[US_STATE]"
click at [576, 547] on div "Postal Code * Postal Code for [GEOGRAPHIC_DATA] should have the following forma…" at bounding box center [795, 535] width 507 height 28
drag, startPoint x: 583, startPoint y: 544, endPoint x: 516, endPoint y: 541, distance: 67.2
click at [516, 541] on div "Ship From [GEOGRAPHIC_DATA] [GEOGRAPHIC_DATA] Location [GEOGRAPHIC_DATA] [GEOGR…" at bounding box center [532, 518] width 1052 height 571
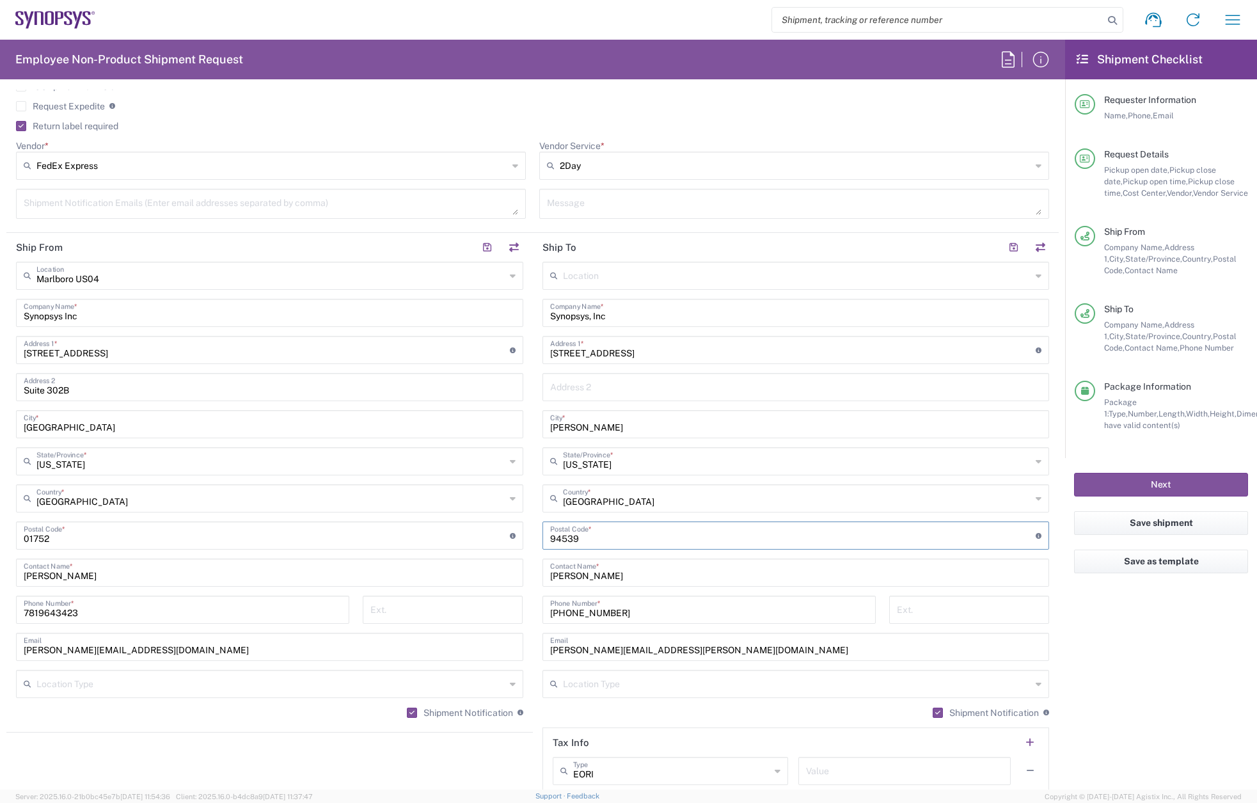
paste input "15057"
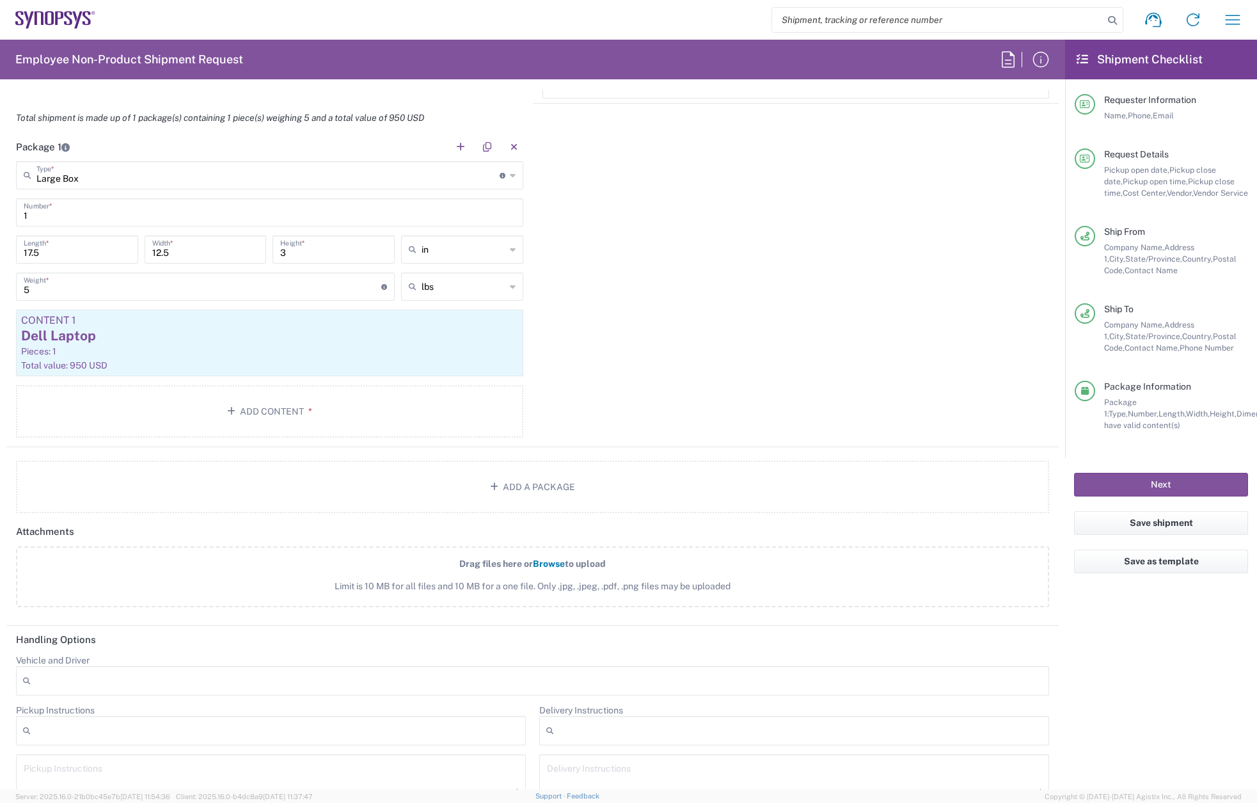
scroll to position [1215, 0]
type input "15057"
click at [1144, 488] on button "Next" at bounding box center [1161, 485] width 174 height 24
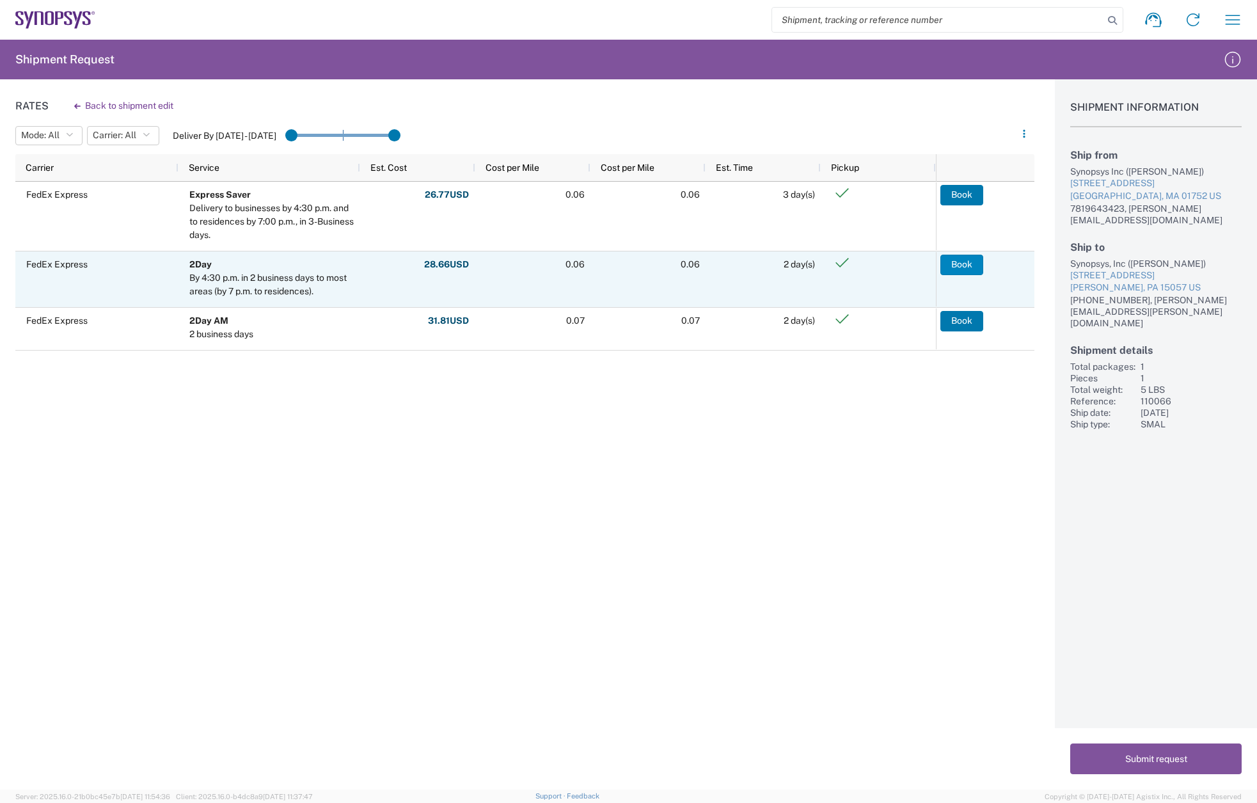
click at [962, 256] on button "Book" at bounding box center [961, 265] width 43 height 20
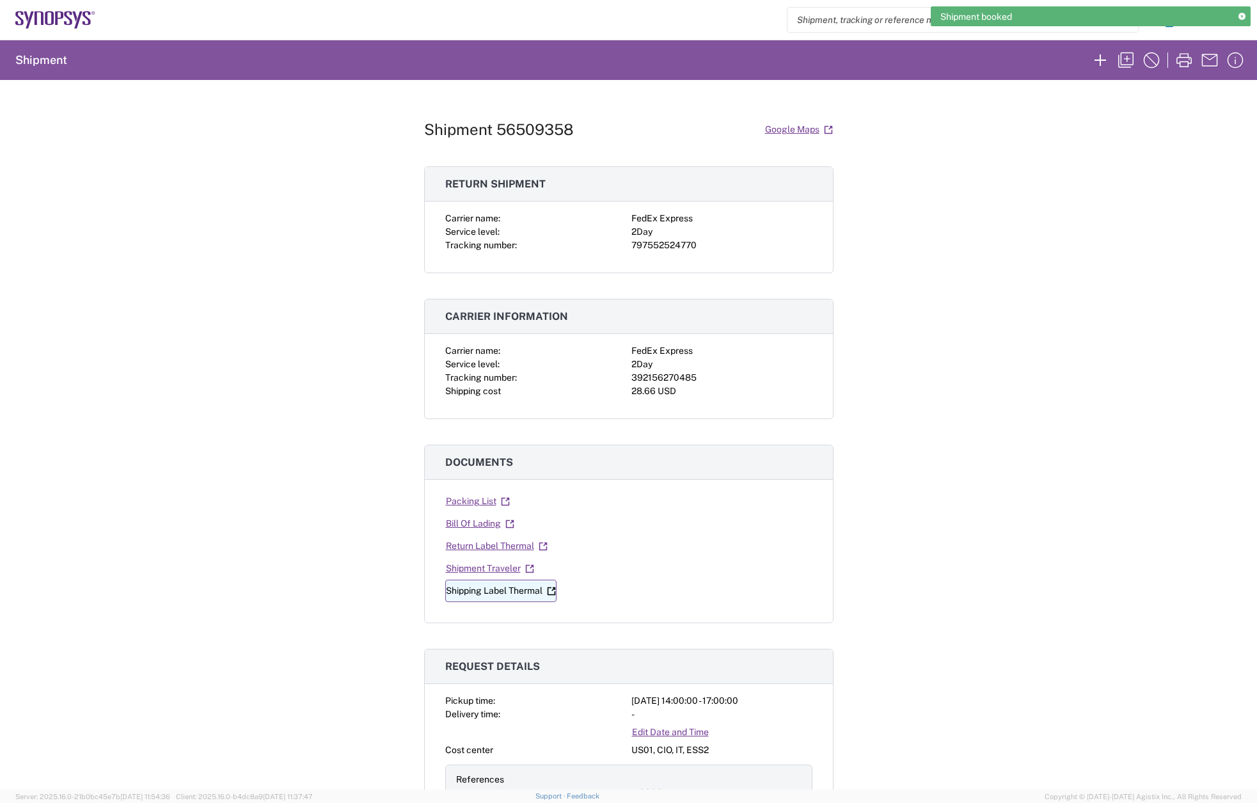
click at [492, 588] on link "Shipping Label Thermal" at bounding box center [500, 591] width 111 height 22
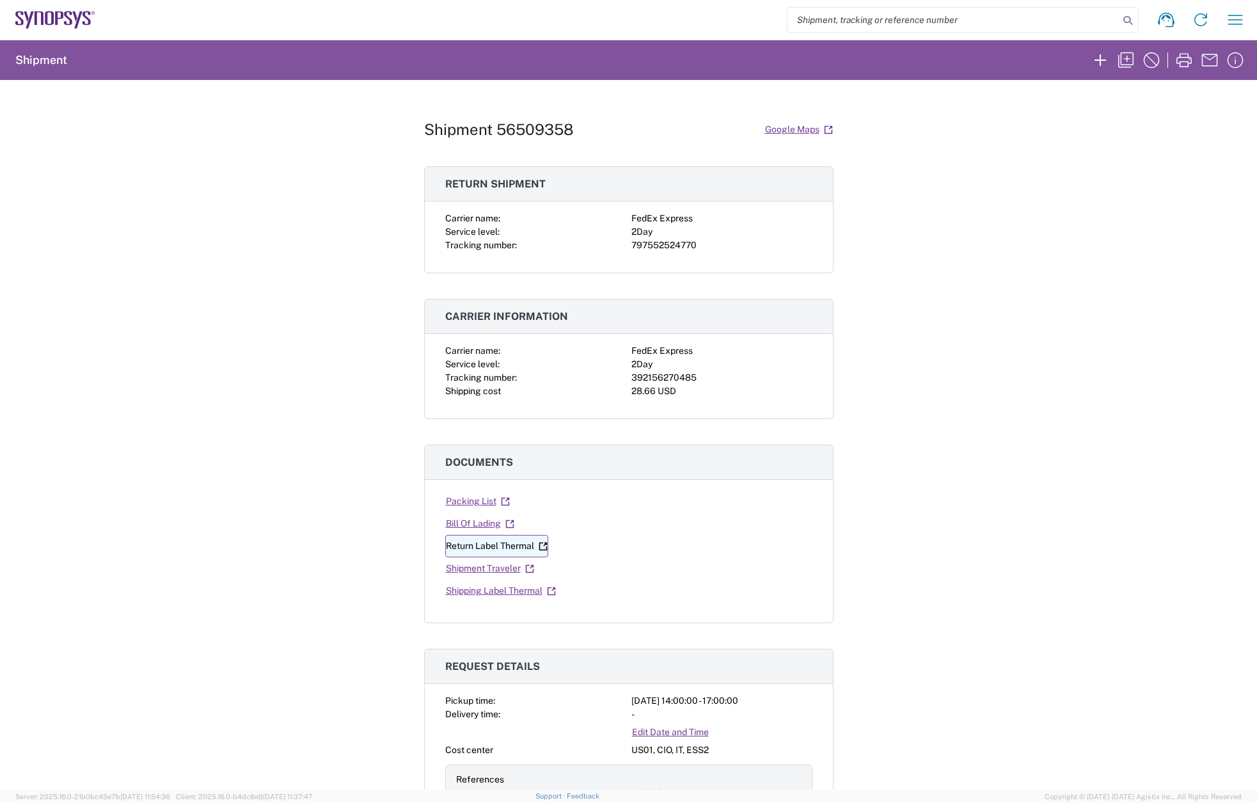
click at [496, 545] on link "Return Label Thermal" at bounding box center [496, 546] width 103 height 22
